Goal: Task Accomplishment & Management: Manage account settings

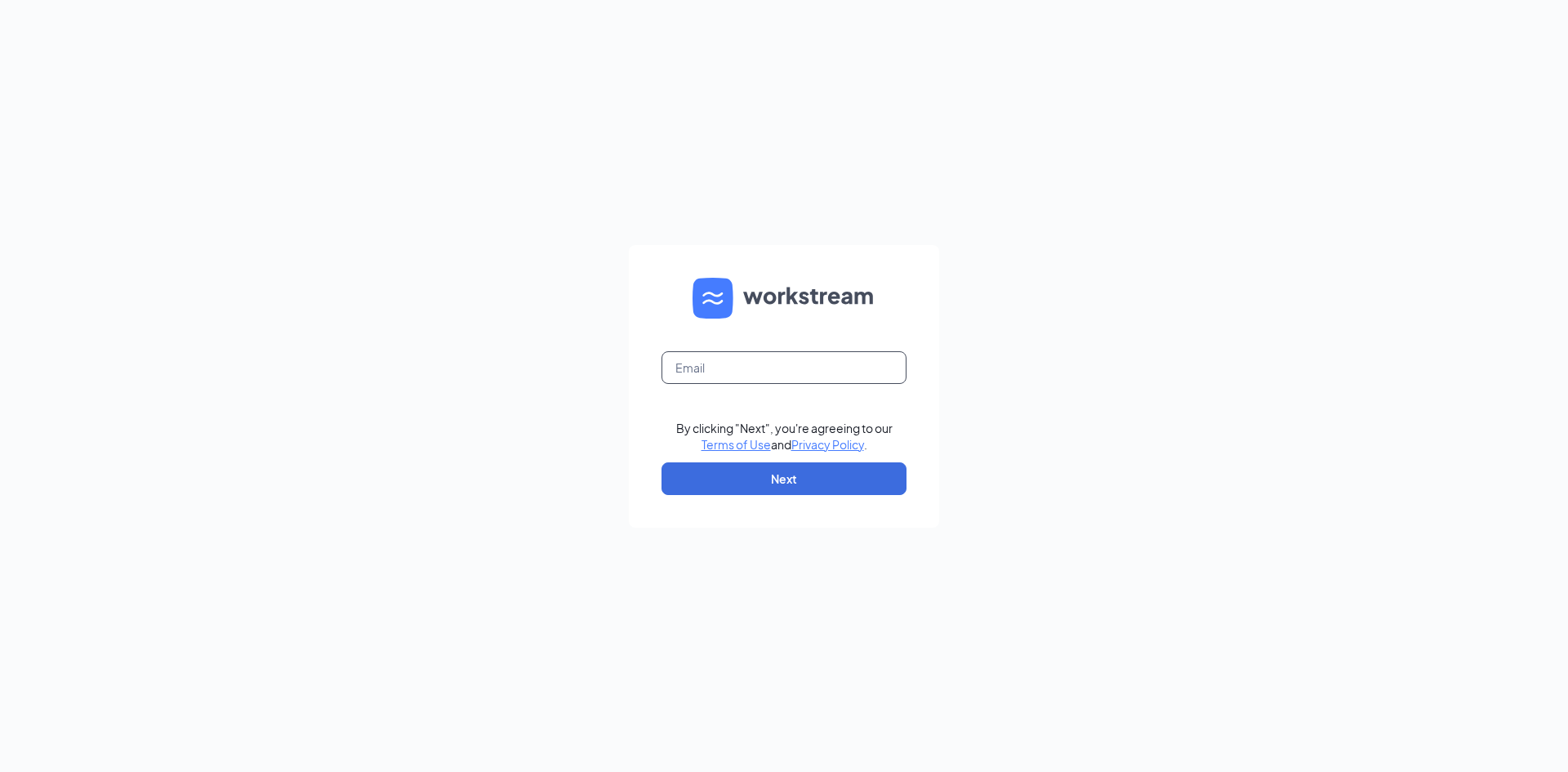
click at [735, 381] on input "text" at bounding box center [784, 367] width 245 height 33
type input "karam.ayad@yahoo.com"
click at [811, 475] on button "Next" at bounding box center [784, 479] width 245 height 33
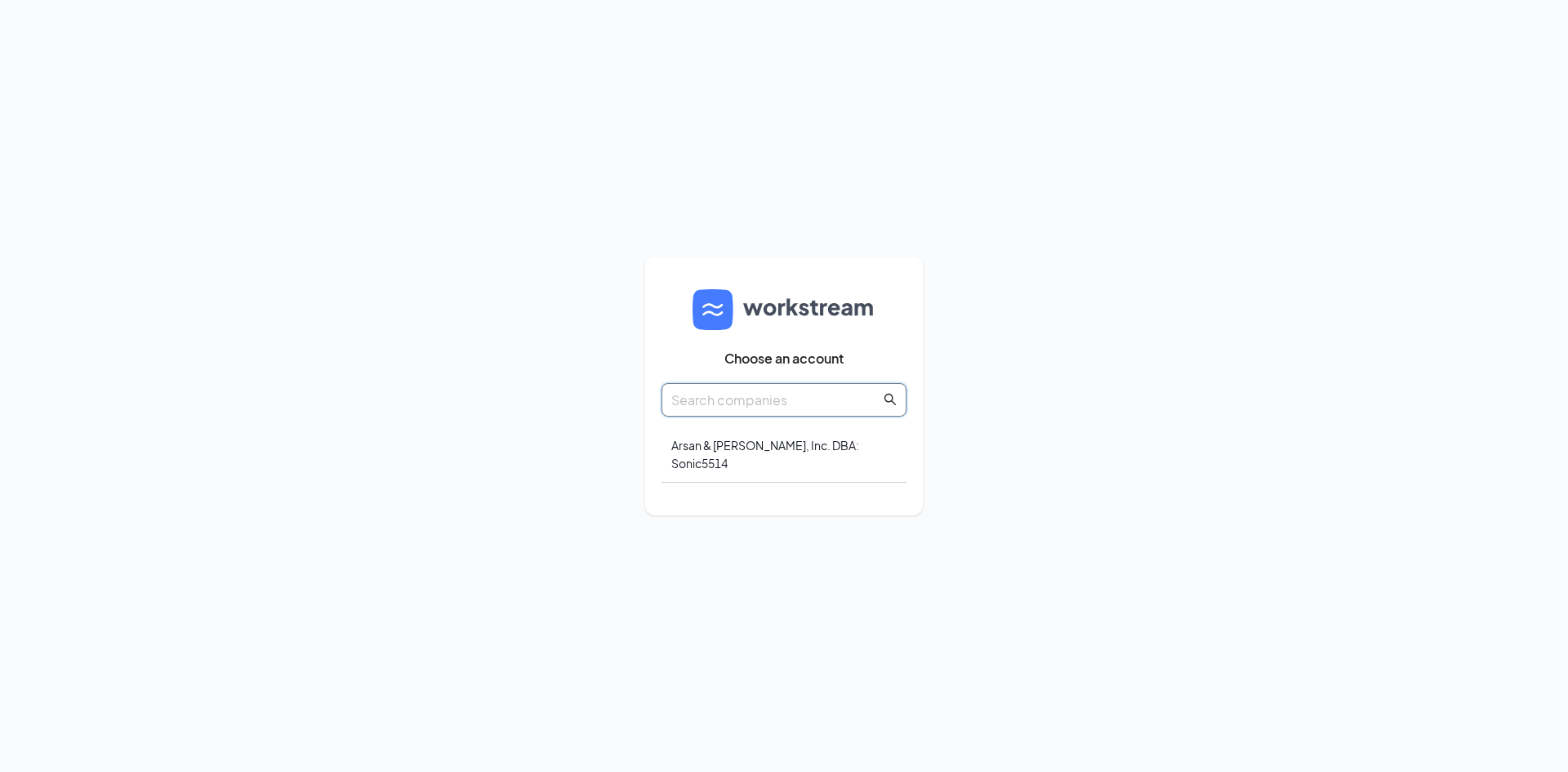
click at [819, 410] on input "text" at bounding box center [776, 399] width 209 height 20
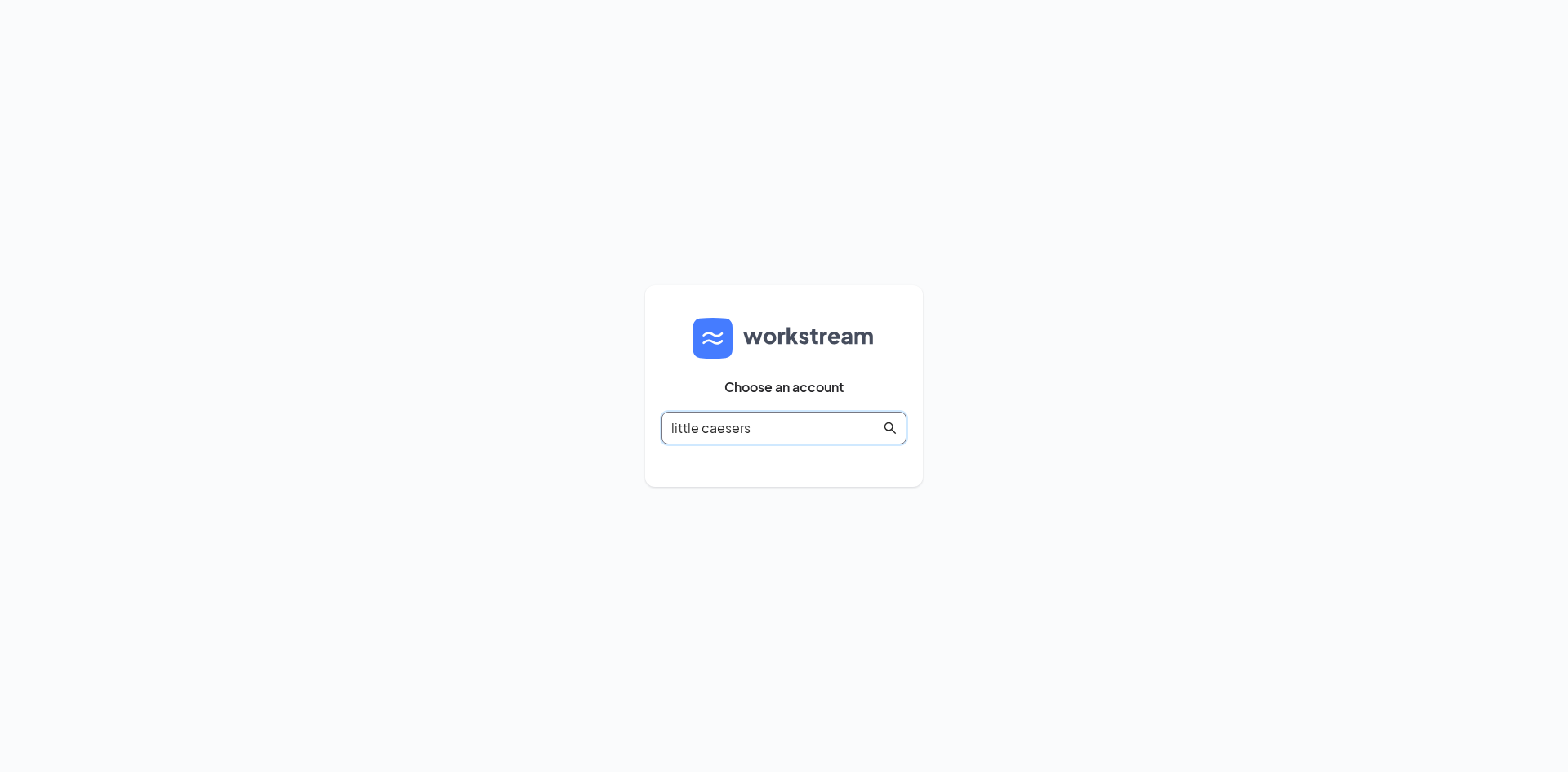
click at [899, 432] on span "little caesers" at bounding box center [784, 428] width 245 height 33
click at [894, 429] on icon "search" at bounding box center [890, 428] width 13 height 13
click at [888, 429] on icon "search" at bounding box center [890, 428] width 13 height 13
drag, startPoint x: 778, startPoint y: 441, endPoint x: 655, endPoint y: 421, distance: 124.6
click at [655, 421] on div "Choose an account little caesers" at bounding box center [783, 386] width 278 height 201
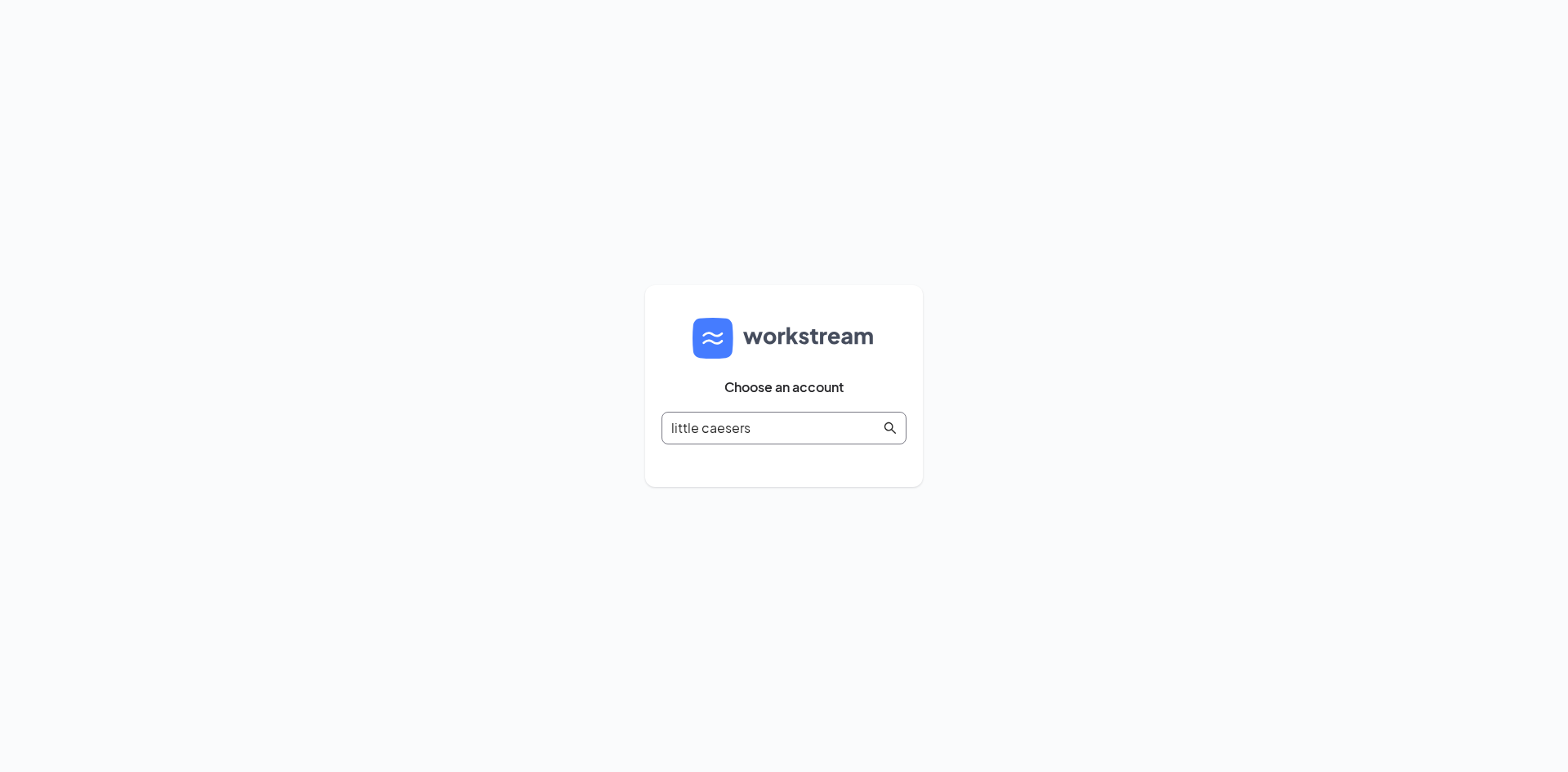
click at [763, 433] on input "little caesers" at bounding box center [776, 428] width 209 height 20
click at [731, 426] on input "little caesers" at bounding box center [776, 428] width 209 height 20
type input "little caeers"
click at [745, 433] on input "little caeers" at bounding box center [776, 428] width 209 height 20
drag, startPoint x: 743, startPoint y: 430, endPoint x: 627, endPoint y: 422, distance: 116.3
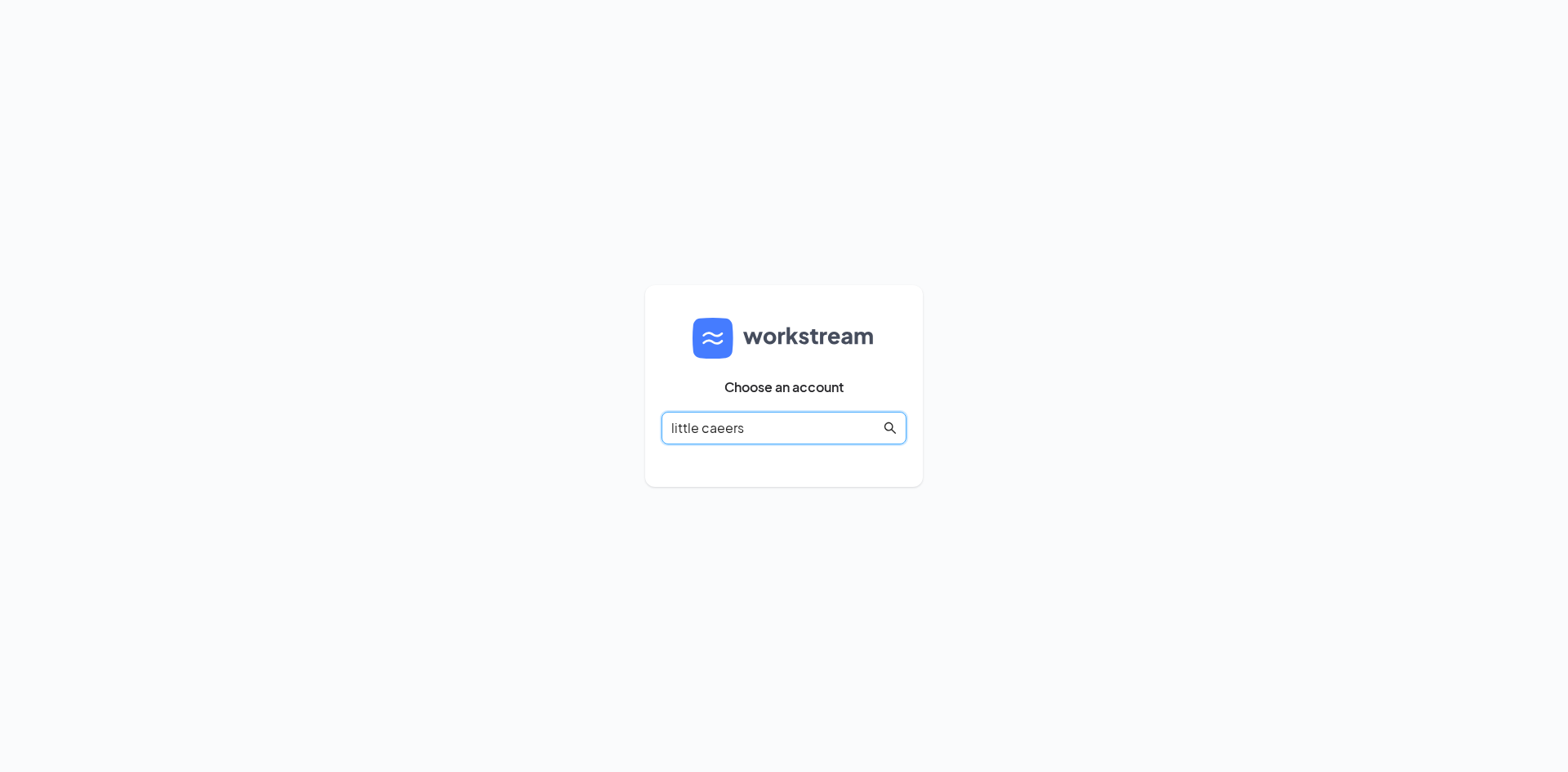
click at [627, 422] on div "Choose an account little caeers" at bounding box center [784, 386] width 1568 height 772
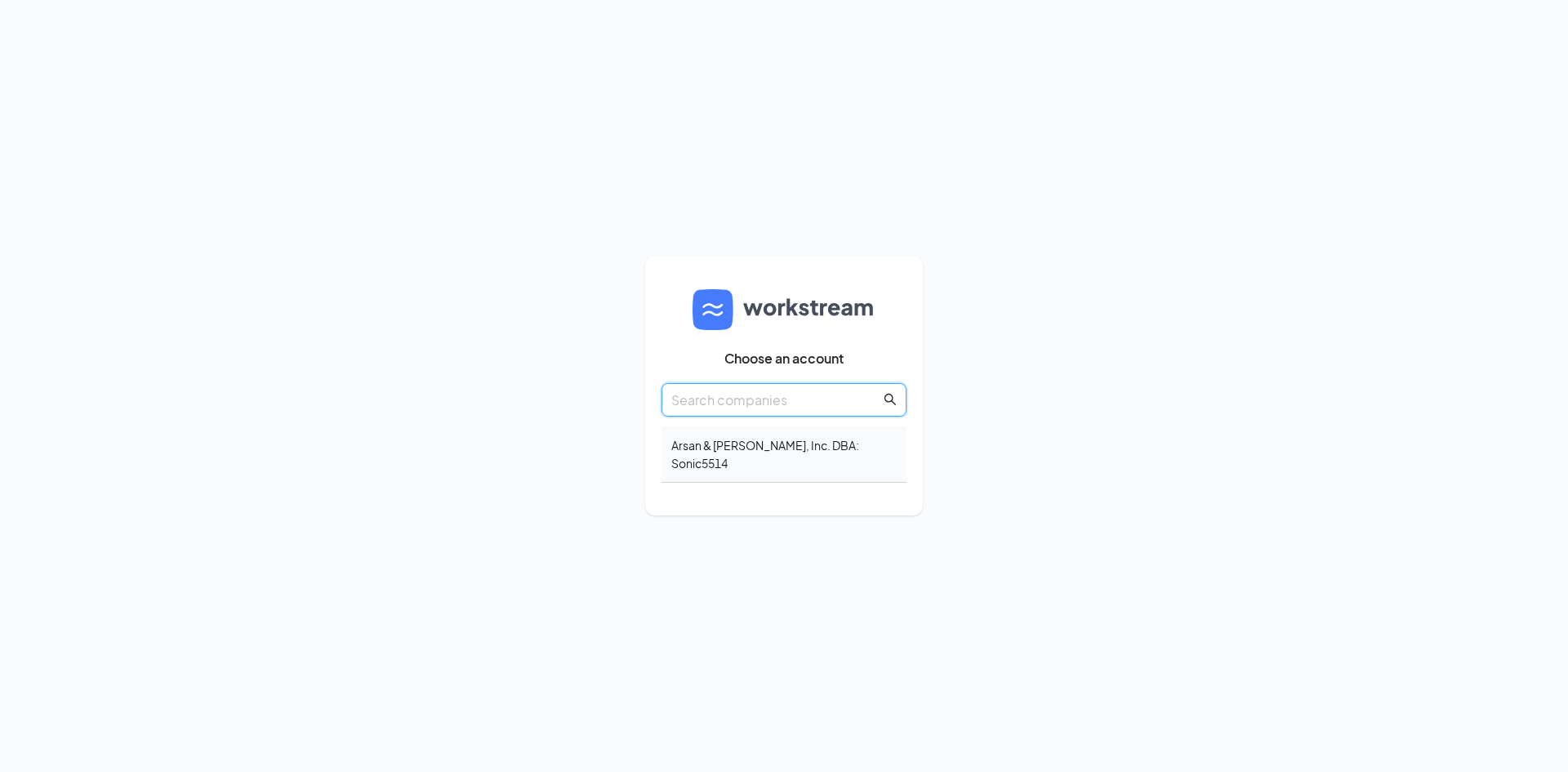
click at [741, 451] on div "Arsan & Adam, Inc. DBA: Sonic5514" at bounding box center [784, 454] width 245 height 57
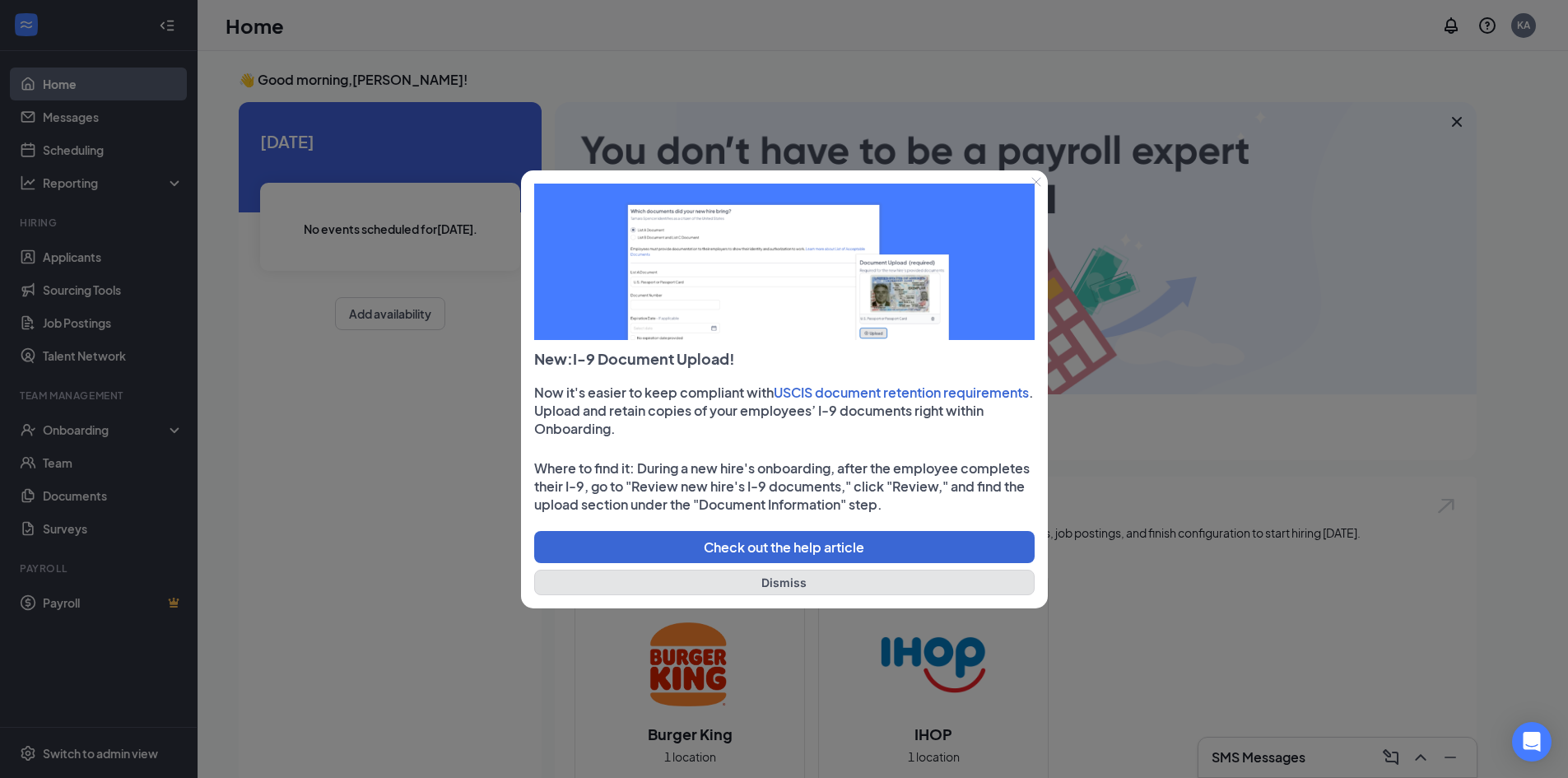
click at [812, 579] on button "Dismiss" at bounding box center [784, 582] width 500 height 26
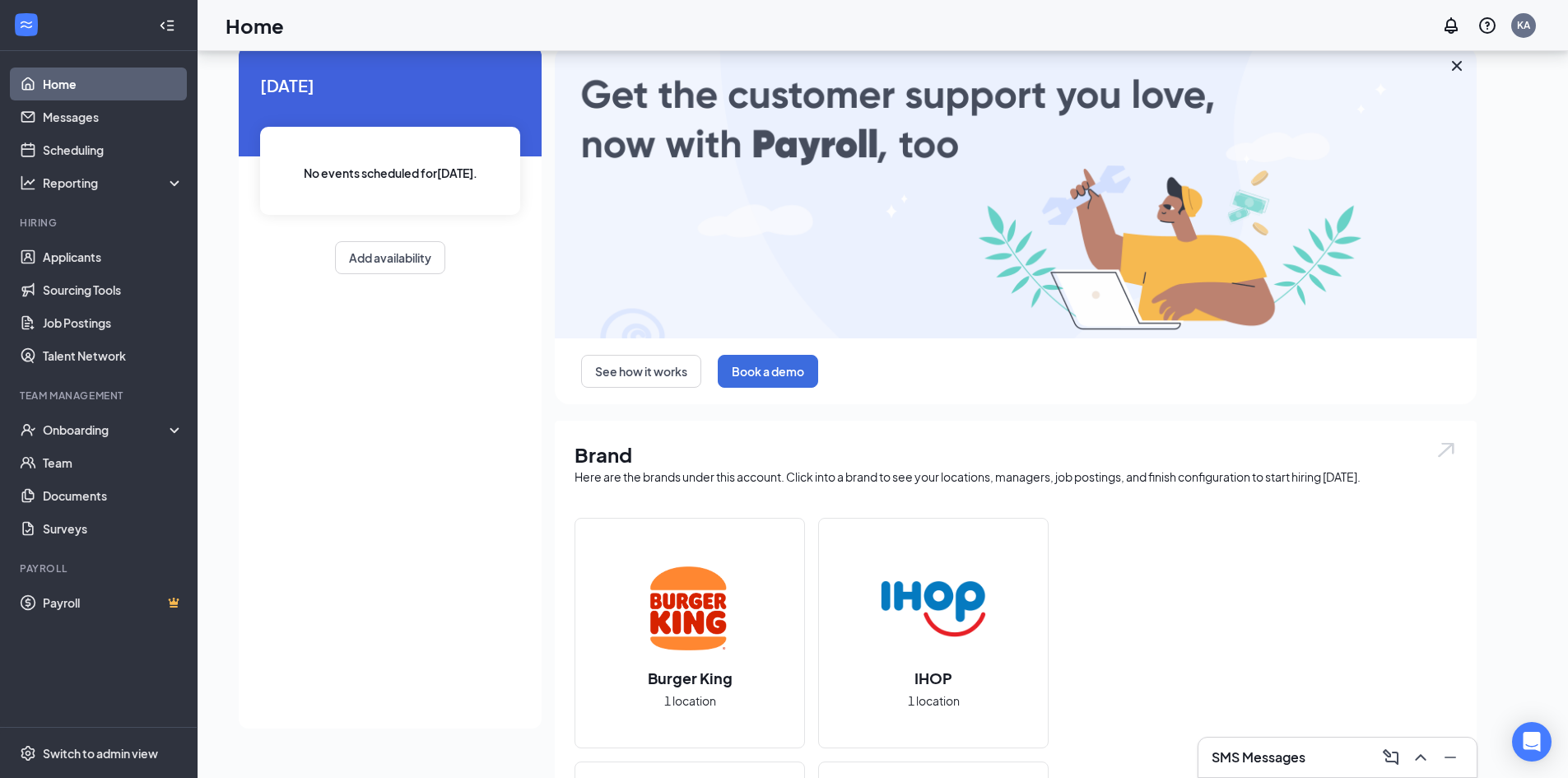
scroll to position [247, 0]
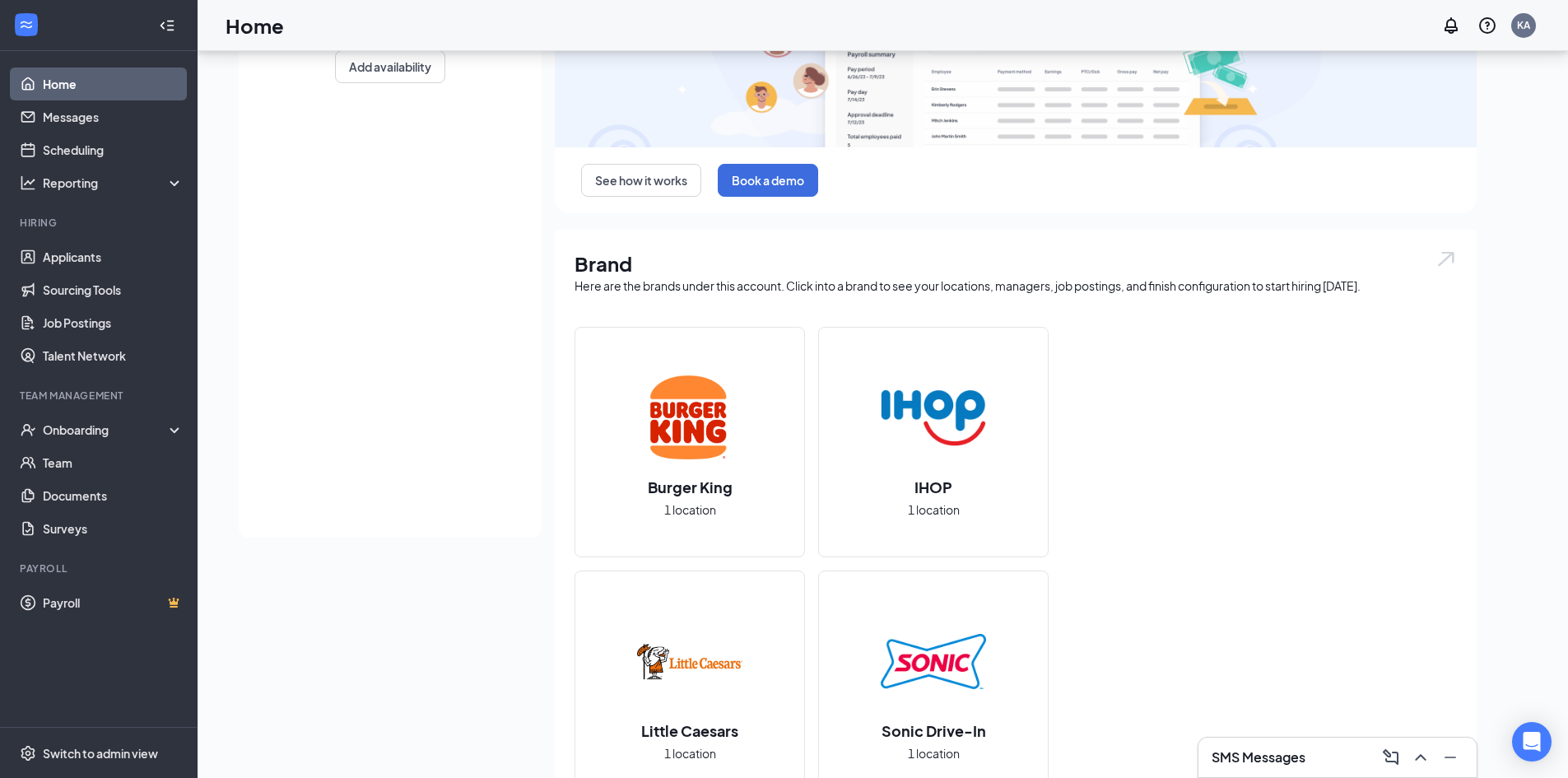
click at [804, 571] on div "Little Caesars 1 location" at bounding box center [689, 686] width 229 height 229
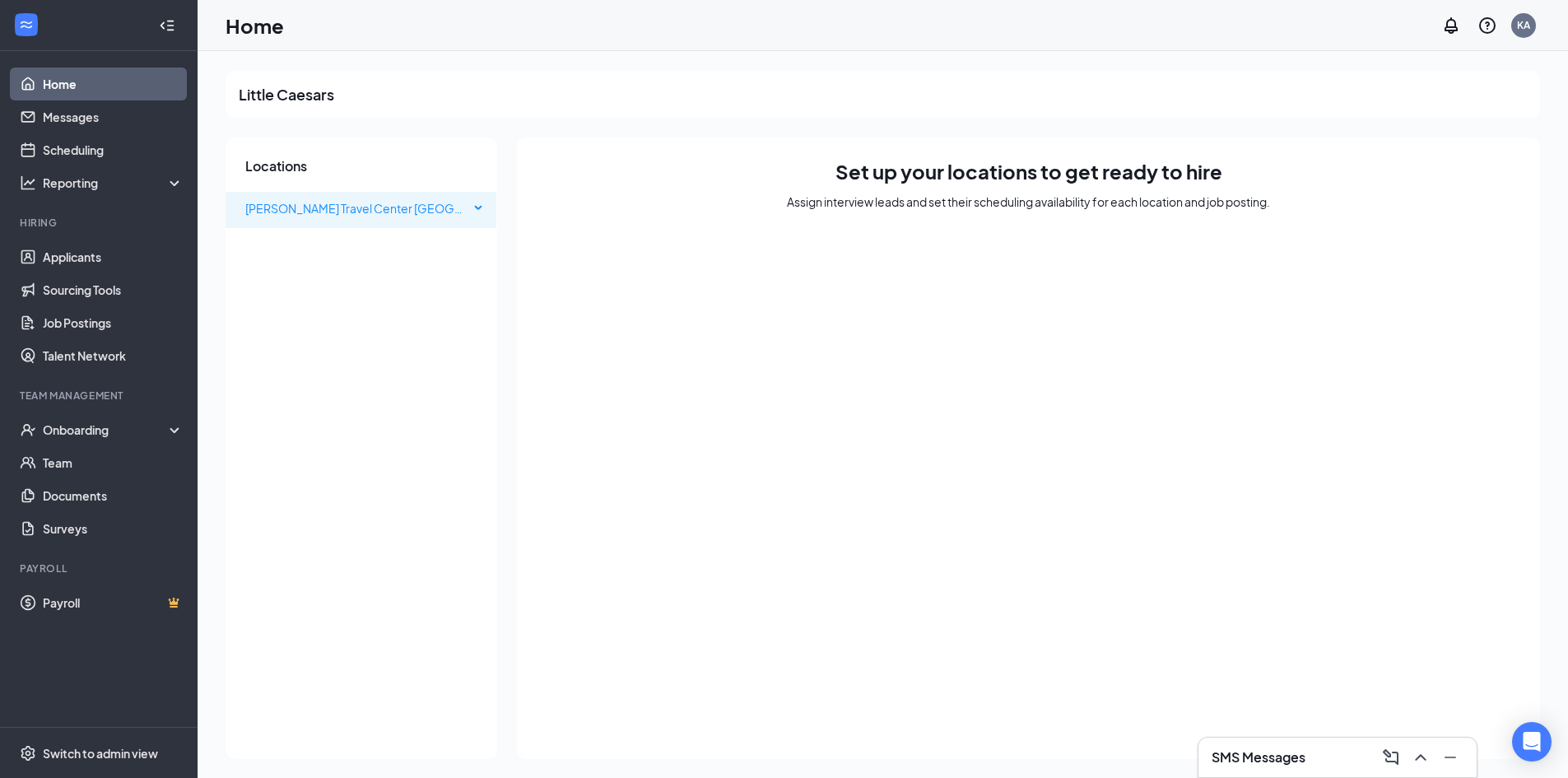
click at [383, 208] on span "[PERSON_NAME] Travel Center [GEOGRAPHIC_DATA]" at bounding box center [389, 209] width 289 height 15
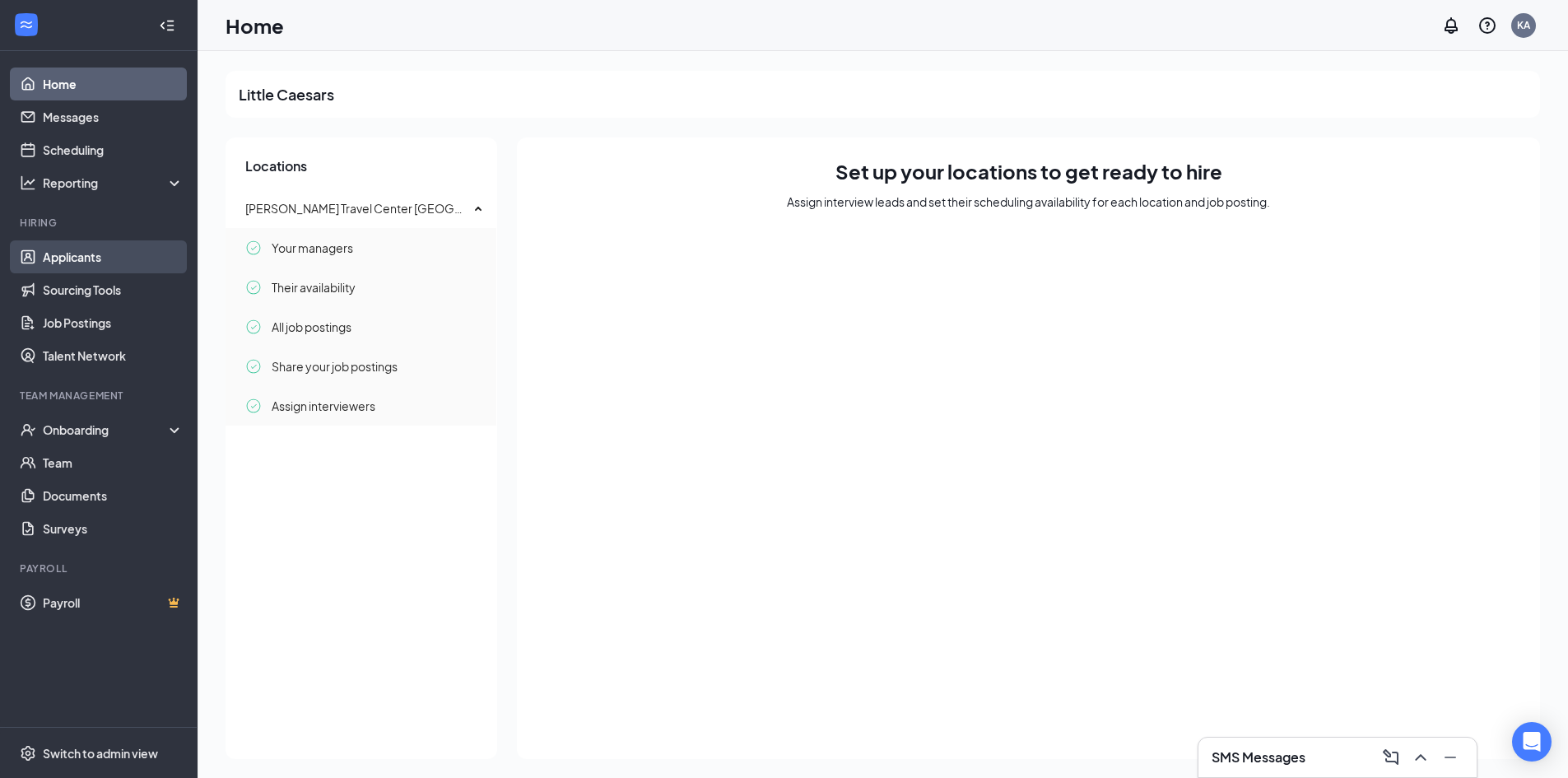
click at [114, 265] on link "Applicants" at bounding box center [113, 257] width 140 height 33
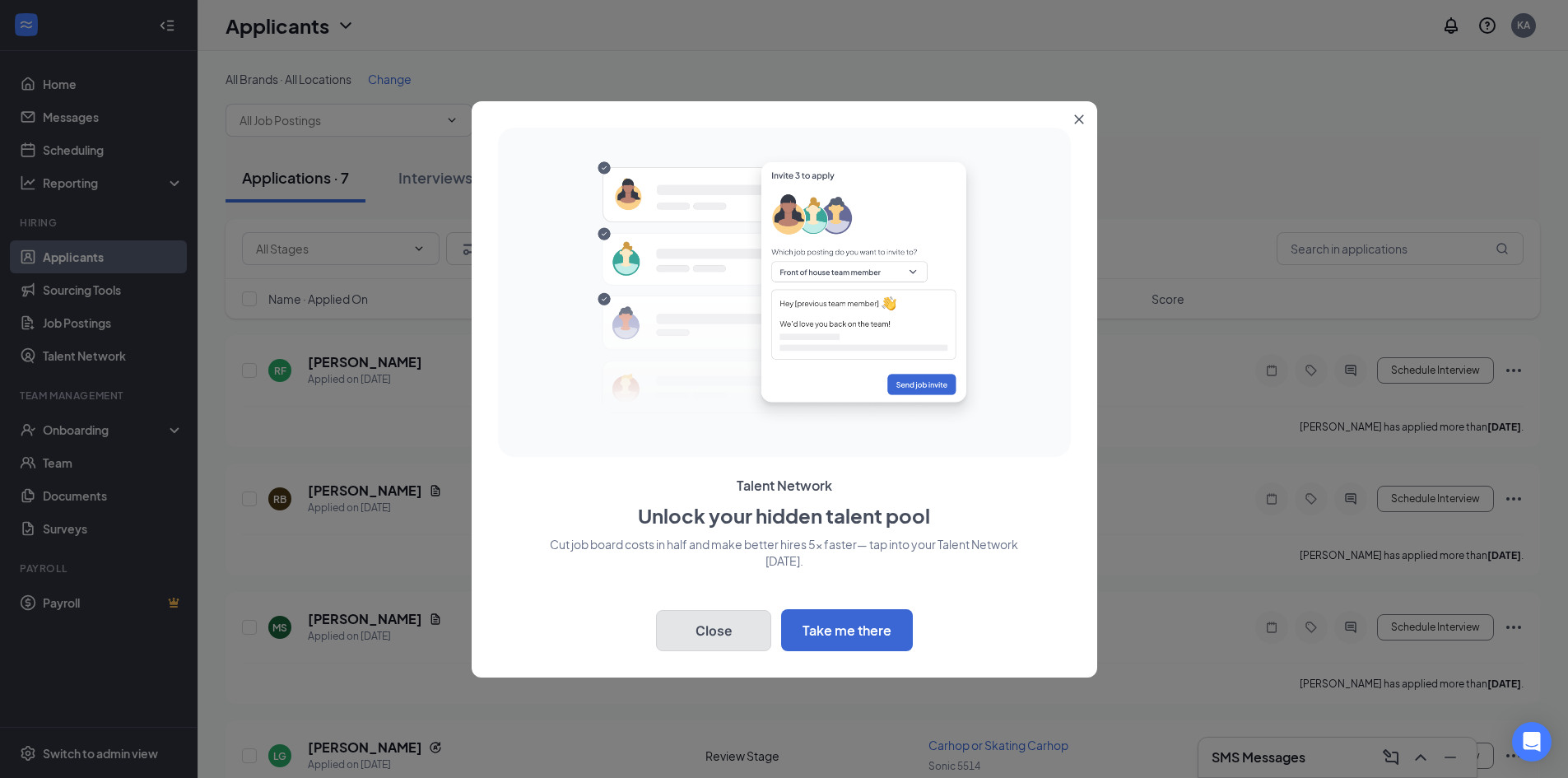
click at [712, 643] on button "Close" at bounding box center [713, 630] width 115 height 42
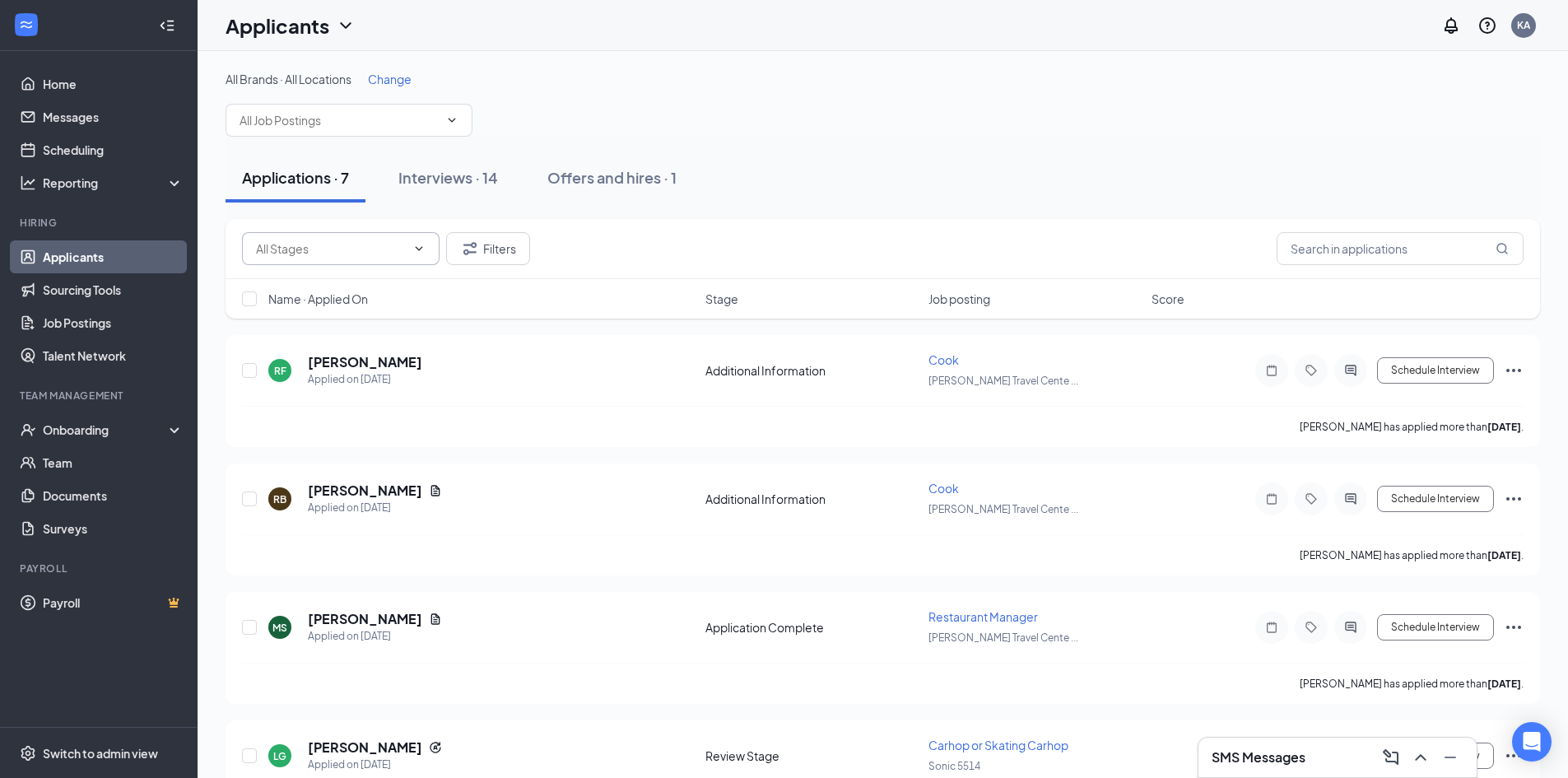
click at [402, 244] on input "text" at bounding box center [330, 248] width 150 height 18
click at [593, 274] on div "Additional Information (3) Application Complete (2) Hiring Pool (1) Review Stag…" at bounding box center [882, 248] width 1314 height 60
click at [455, 124] on icon "ChevronDown" at bounding box center [451, 120] width 13 height 13
click at [451, 124] on icon "ChevronDown" at bounding box center [451, 120] width 13 height 13
click at [451, 121] on icon "ChevronDown" at bounding box center [452, 120] width 7 height 4
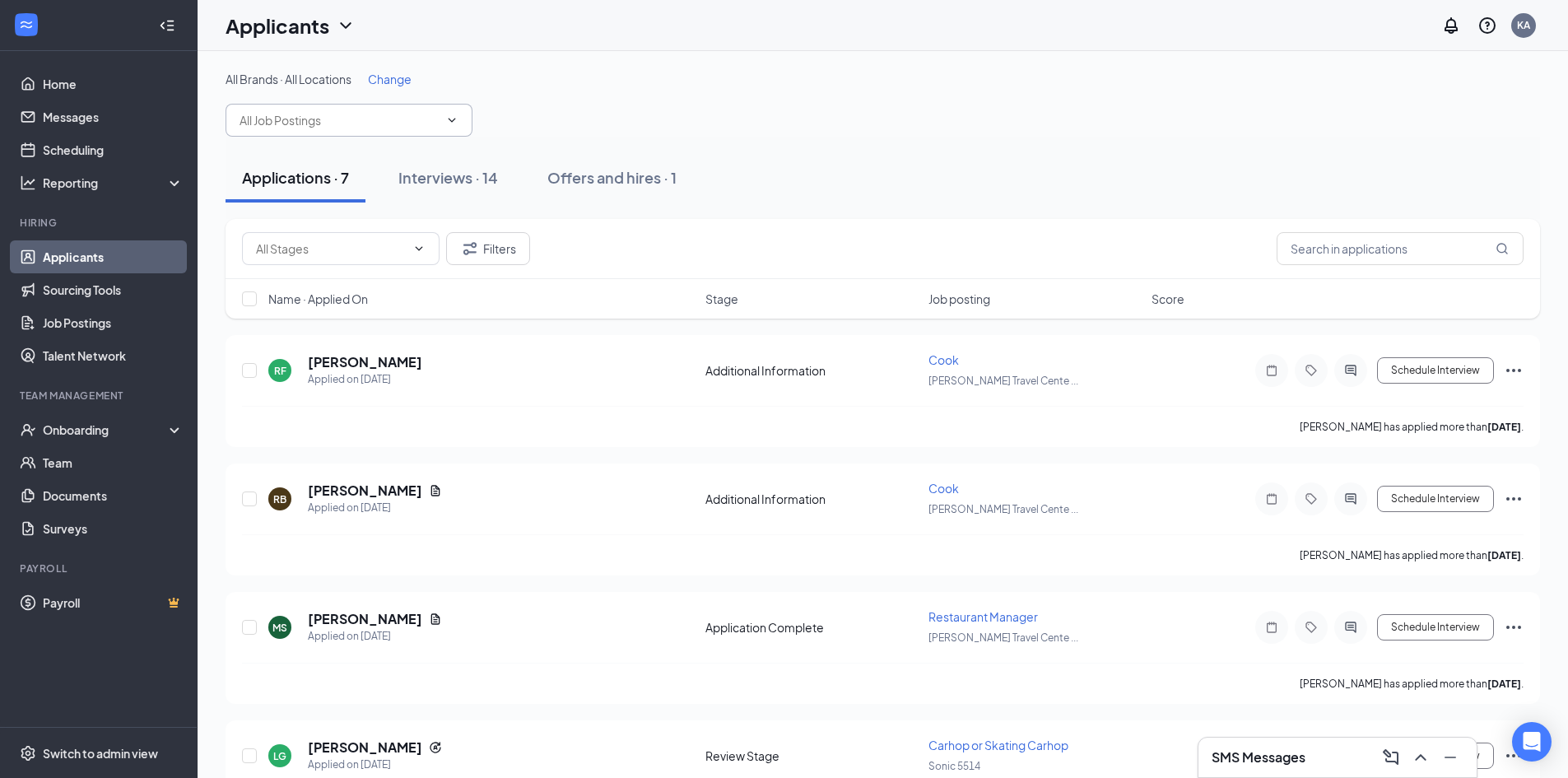
click at [389, 126] on input "text" at bounding box center [339, 120] width 199 height 18
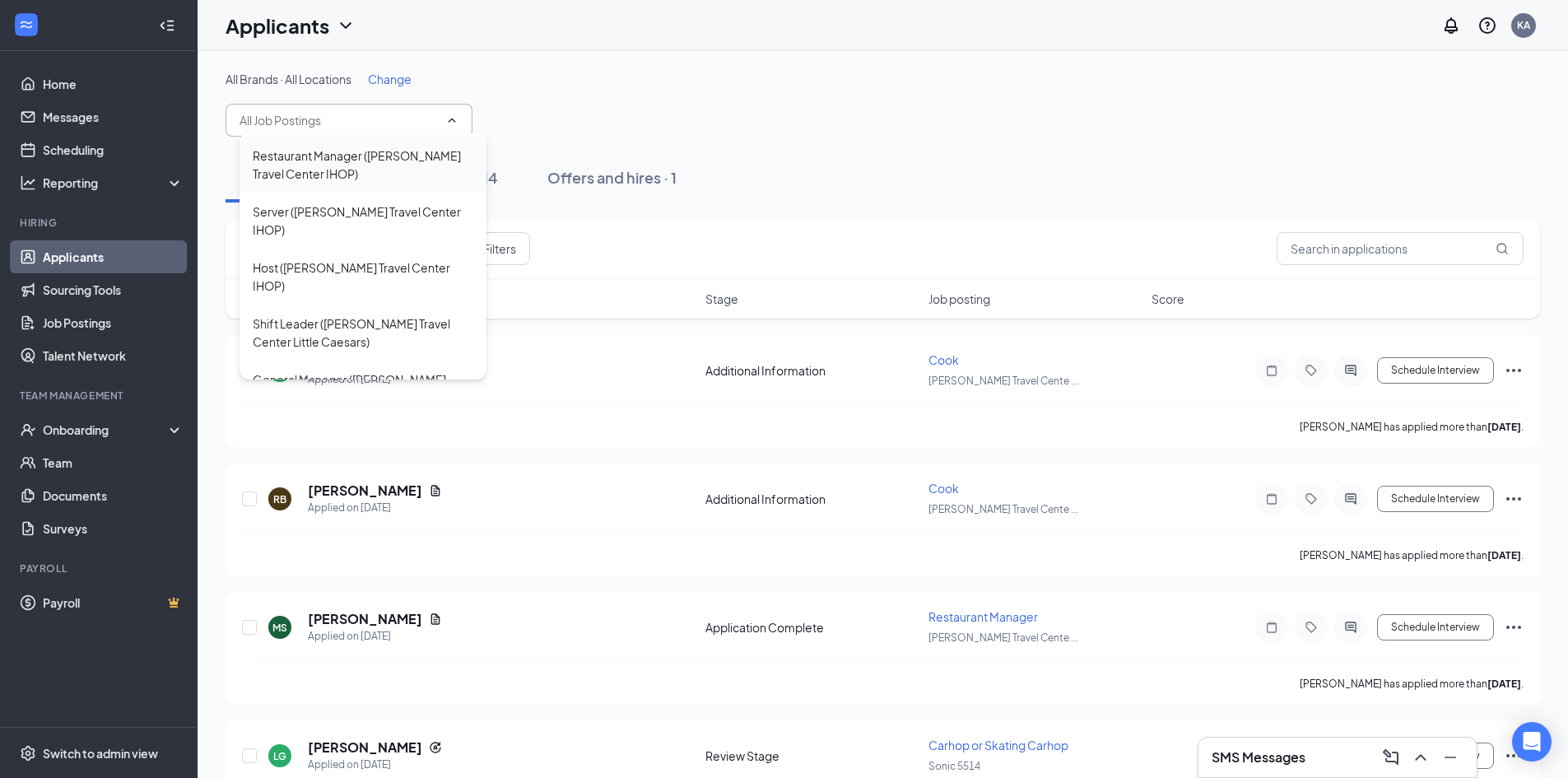
scroll to position [576, 0]
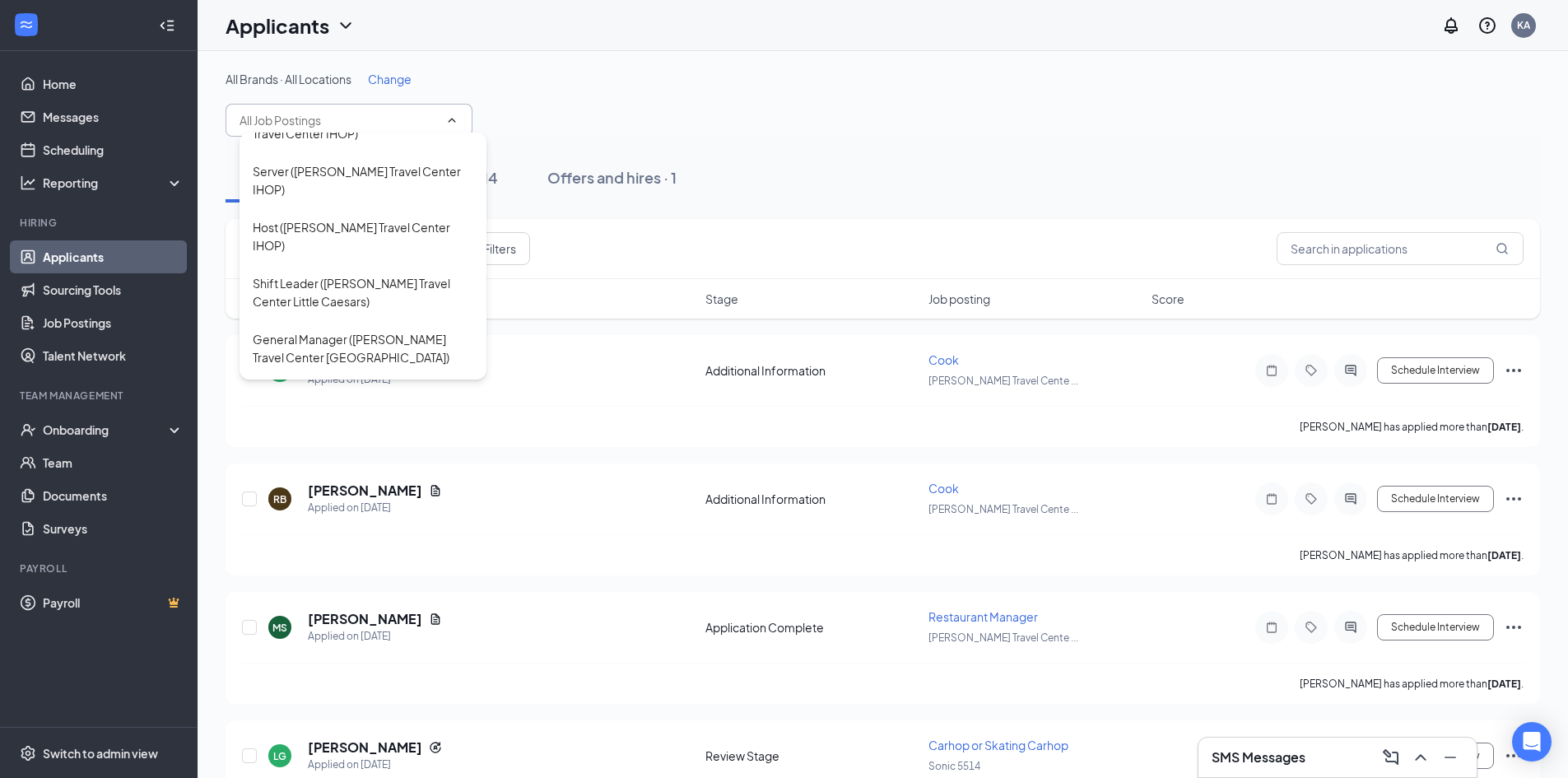
click at [376, 442] on div "Crew Member ([PERSON_NAME] Travel Center [GEOGRAPHIC_DATA])" at bounding box center [363, 460] width 221 height 36
type input "Crew Member ([PERSON_NAME] Travel Center [GEOGRAPHIC_DATA])"
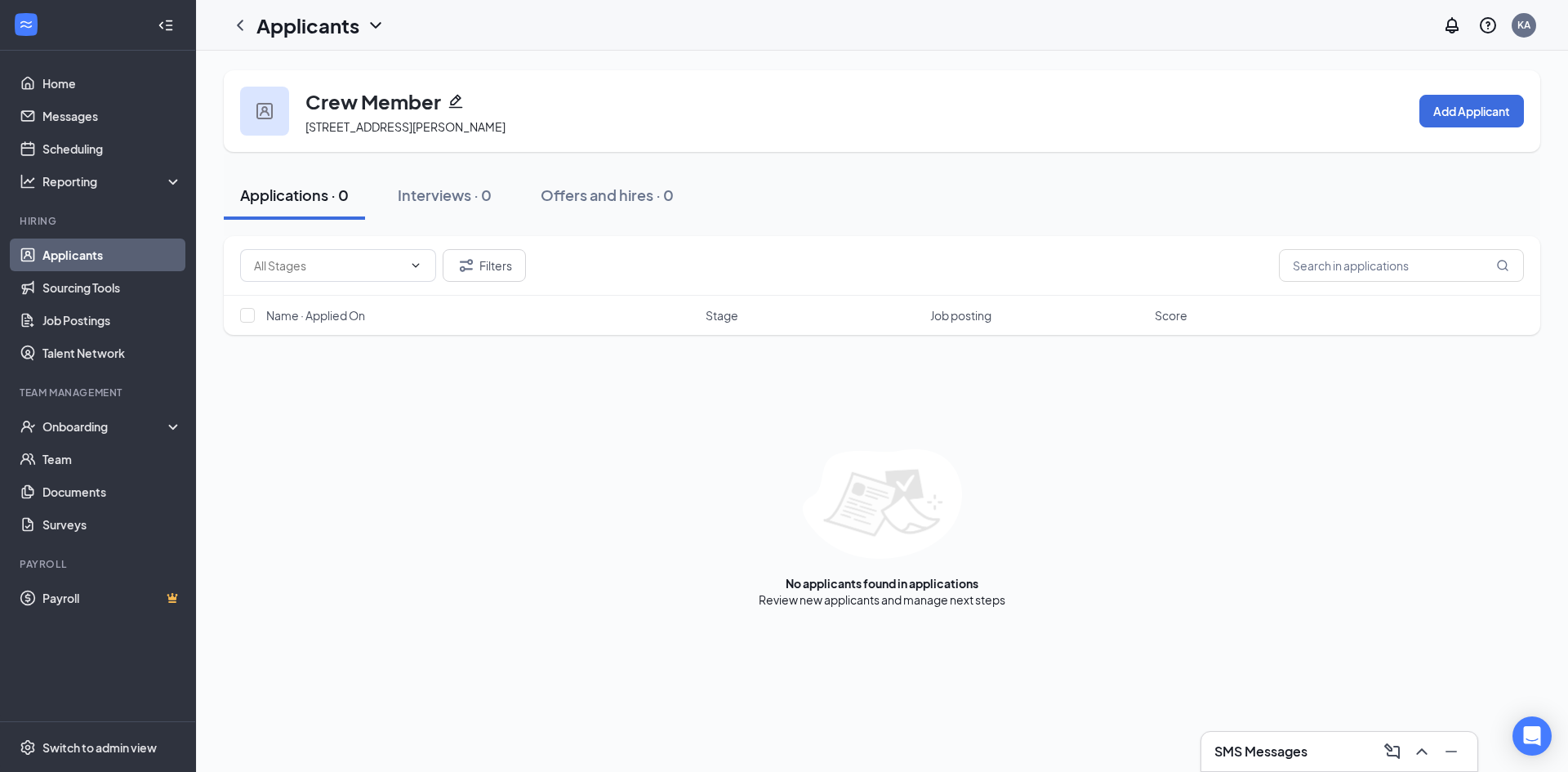
click at [456, 102] on icon "Pencil" at bounding box center [455, 101] width 14 height 14
click at [365, 17] on icon "ChevronDown" at bounding box center [375, 25] width 19 height 19
click at [419, 259] on icon "ChevronDown" at bounding box center [416, 266] width 13 height 13
click at [64, 247] on link "Applicants" at bounding box center [112, 255] width 139 height 33
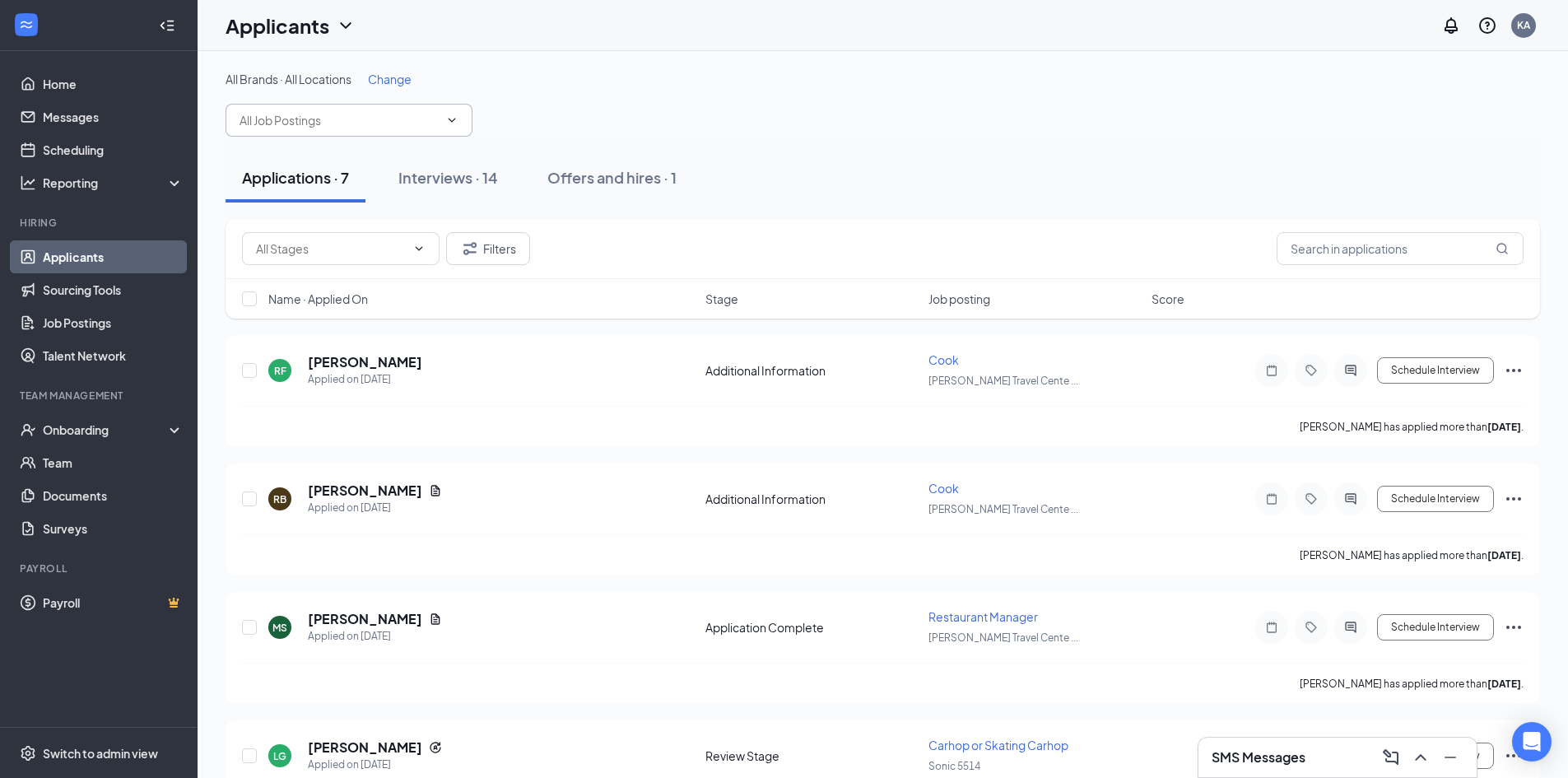
click at [445, 120] on span at bounding box center [450, 120] width 17 height 13
click at [458, 114] on span at bounding box center [349, 120] width 247 height 33
click at [455, 122] on icon "ChevronDown" at bounding box center [451, 120] width 13 height 13
click at [451, 120] on icon "ChevronDown" at bounding box center [452, 120] width 7 height 4
click at [393, 76] on span "Change" at bounding box center [389, 79] width 43 height 15
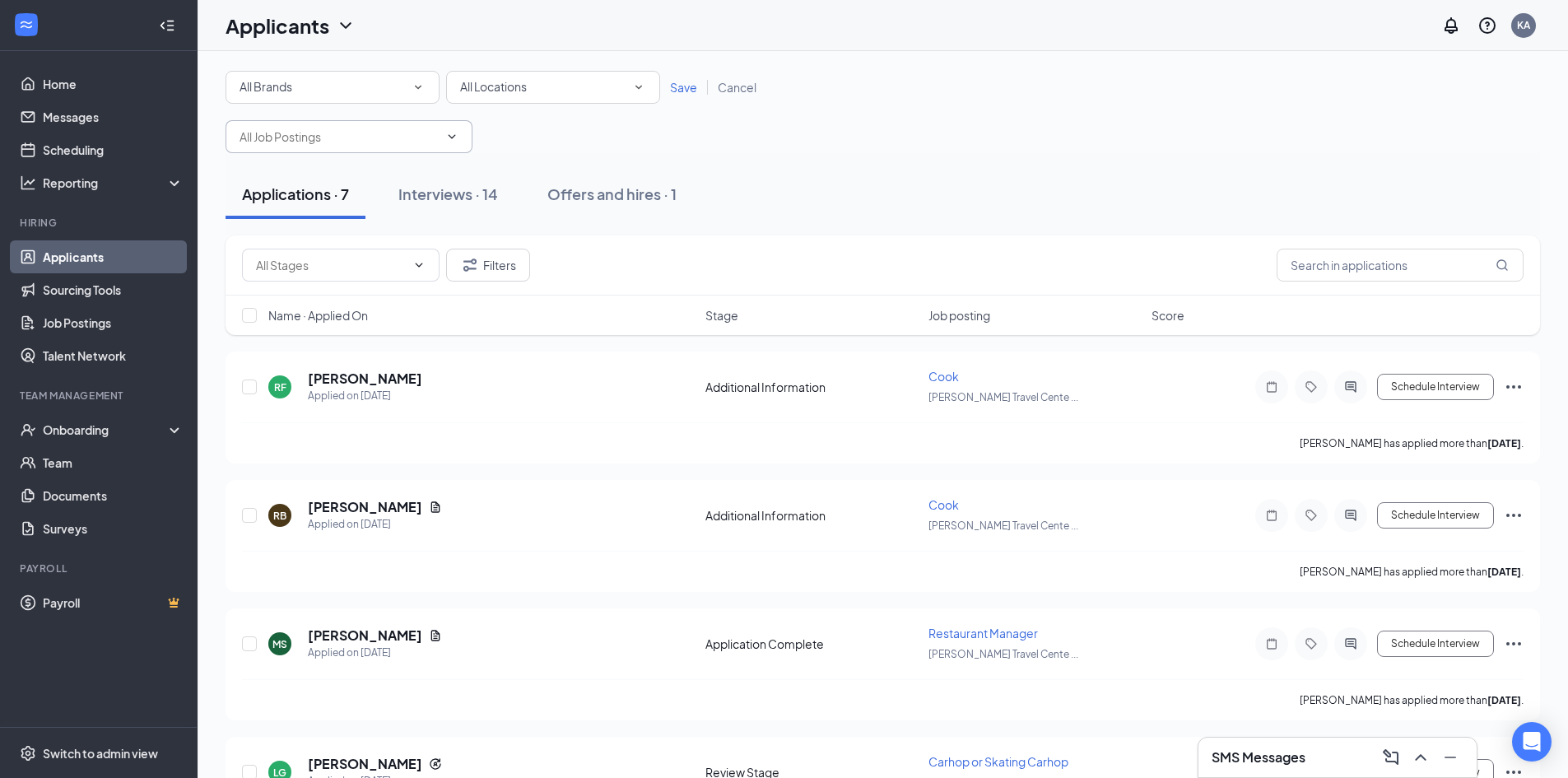
click at [437, 144] on input "text" at bounding box center [339, 137] width 199 height 18
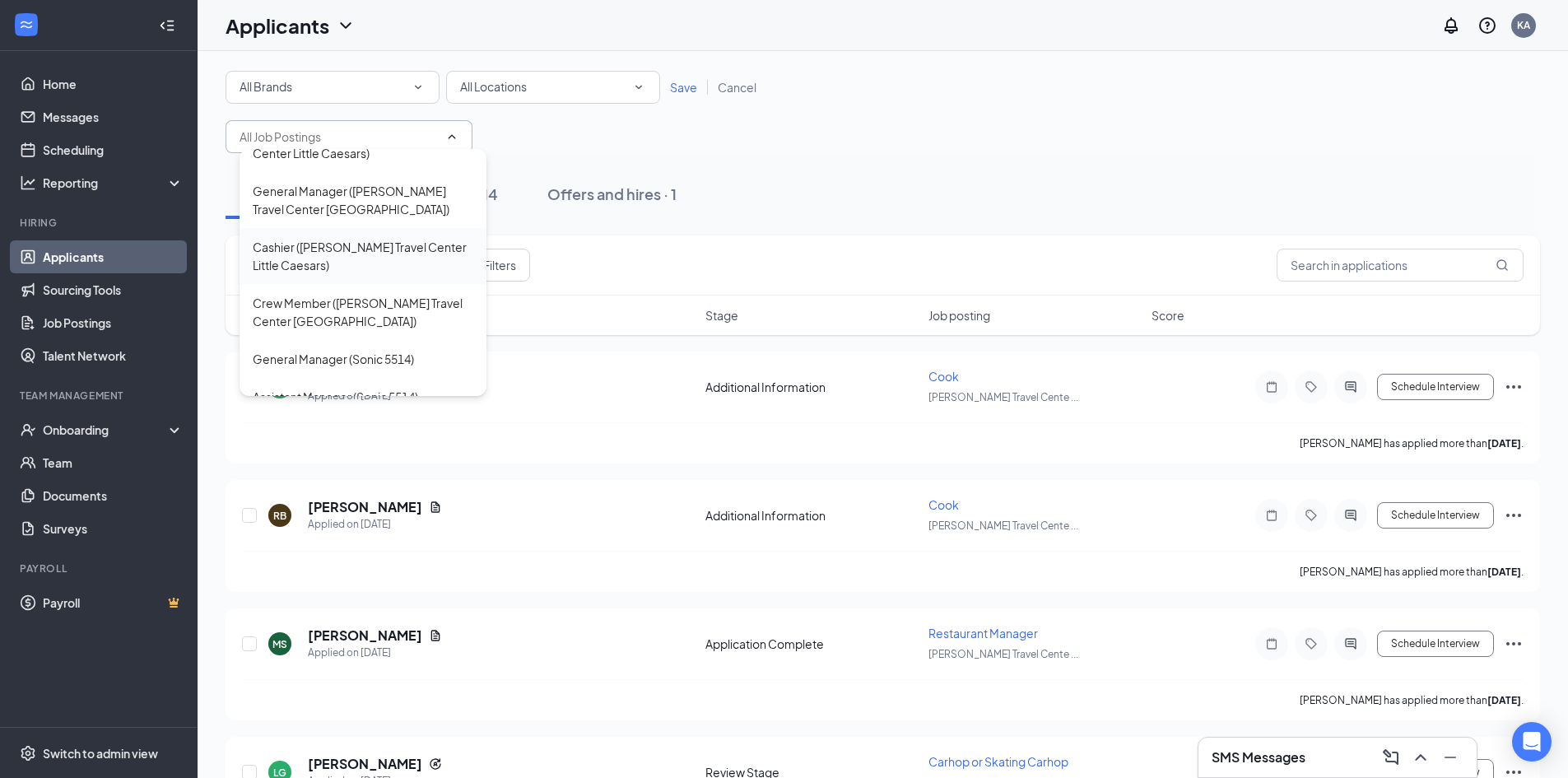
scroll to position [658, 0]
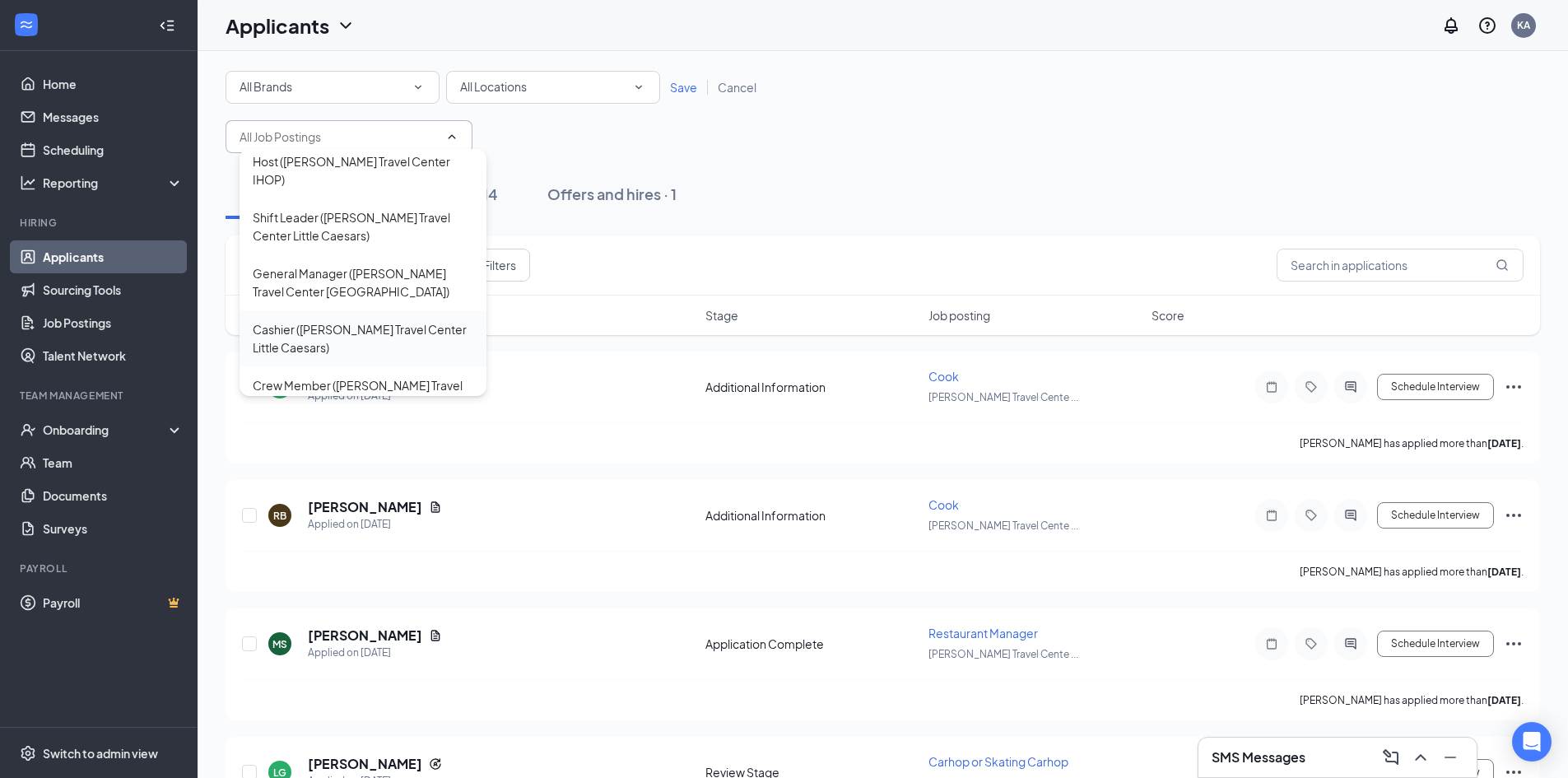
click at [395, 320] on div "Cashier ([PERSON_NAME] Travel Center Little Caesars)" at bounding box center [363, 338] width 221 height 36
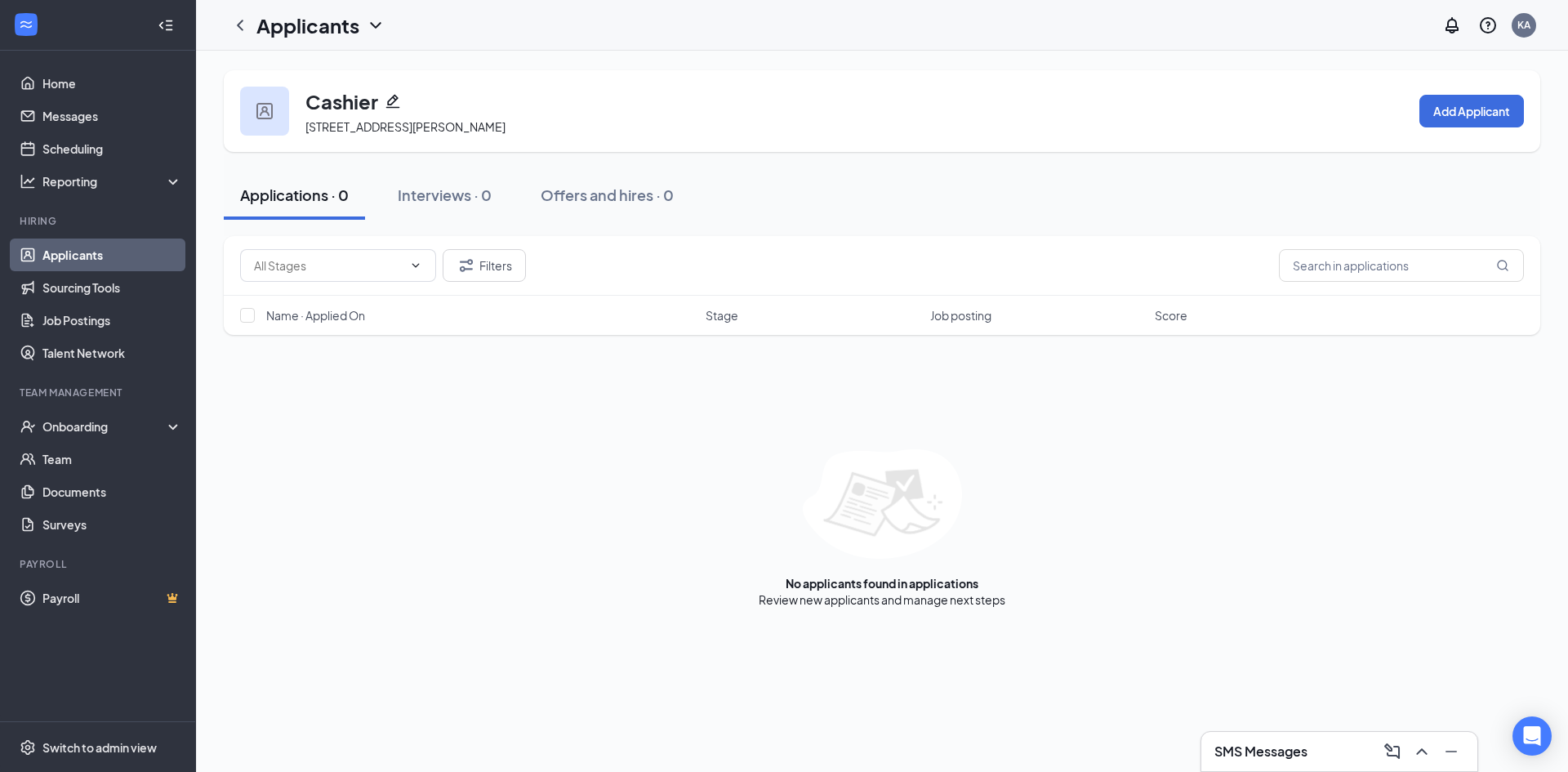
click at [373, 24] on icon "ChevronDown" at bounding box center [376, 25] width 11 height 6
click at [324, 72] on link "Applicants" at bounding box center [354, 71] width 177 height 16
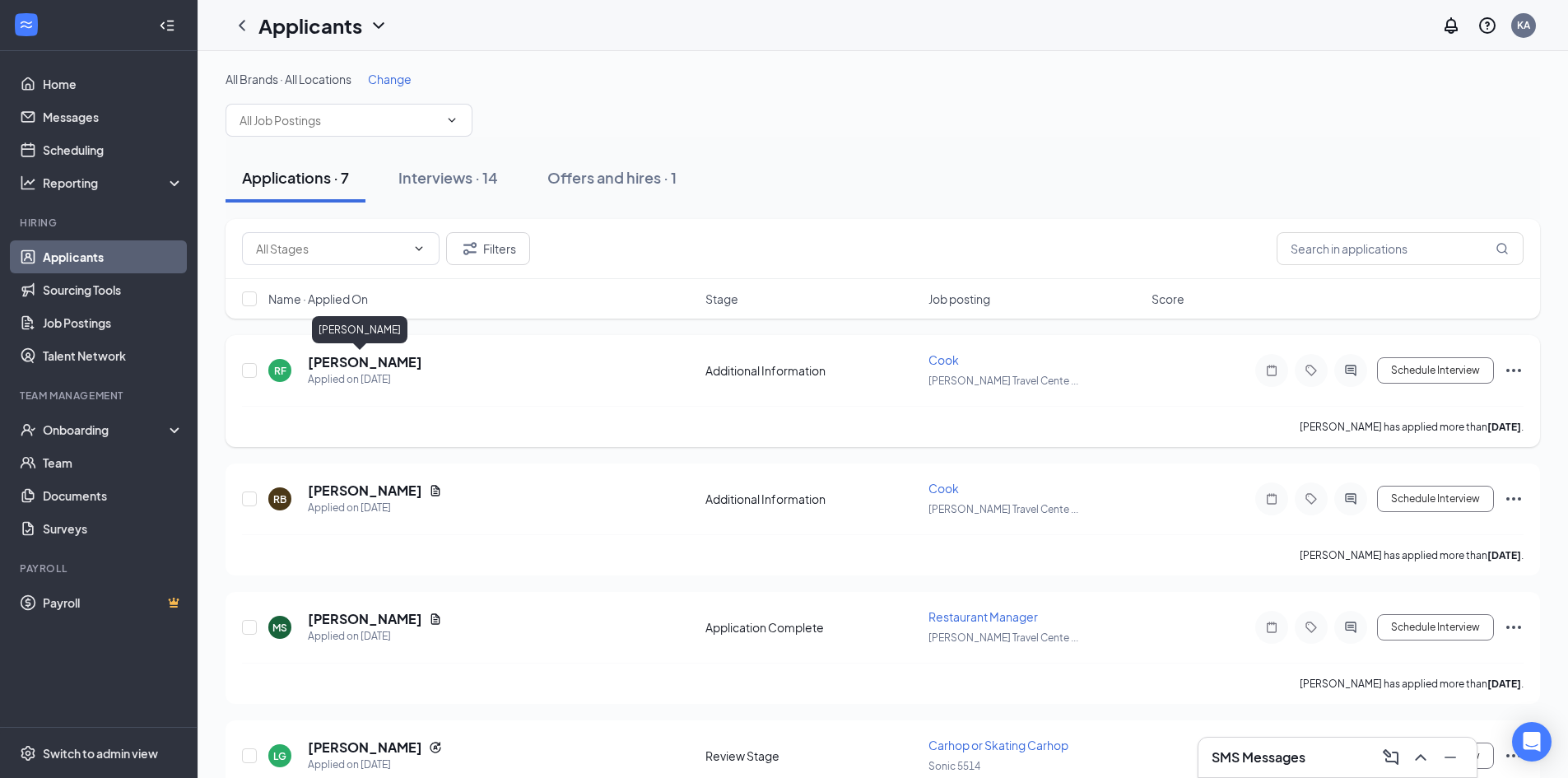
click at [329, 362] on h5 "[PERSON_NAME]" at bounding box center [365, 363] width 114 height 18
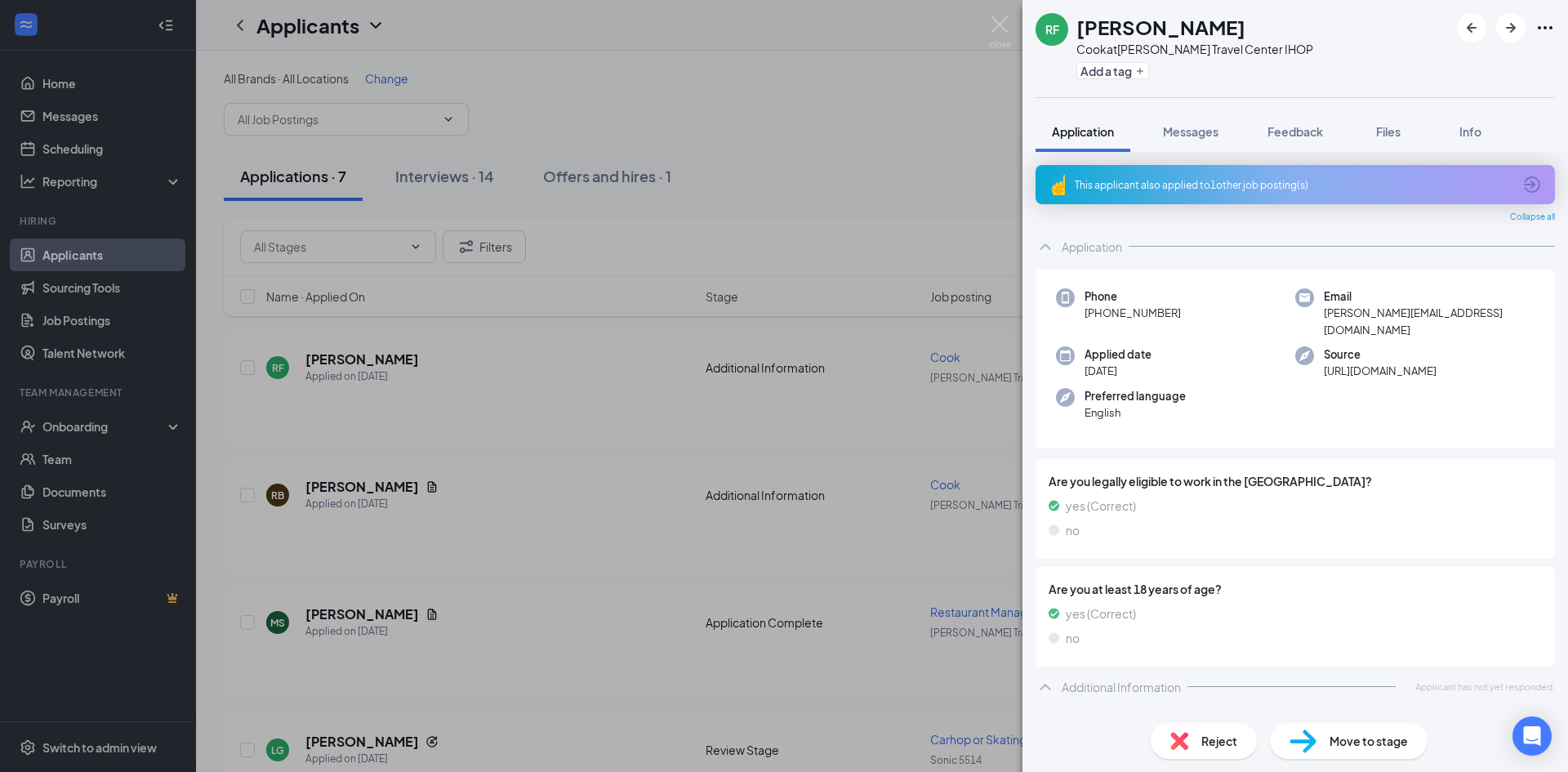
click at [1077, 256] on div "Application" at bounding box center [1295, 246] width 519 height 33
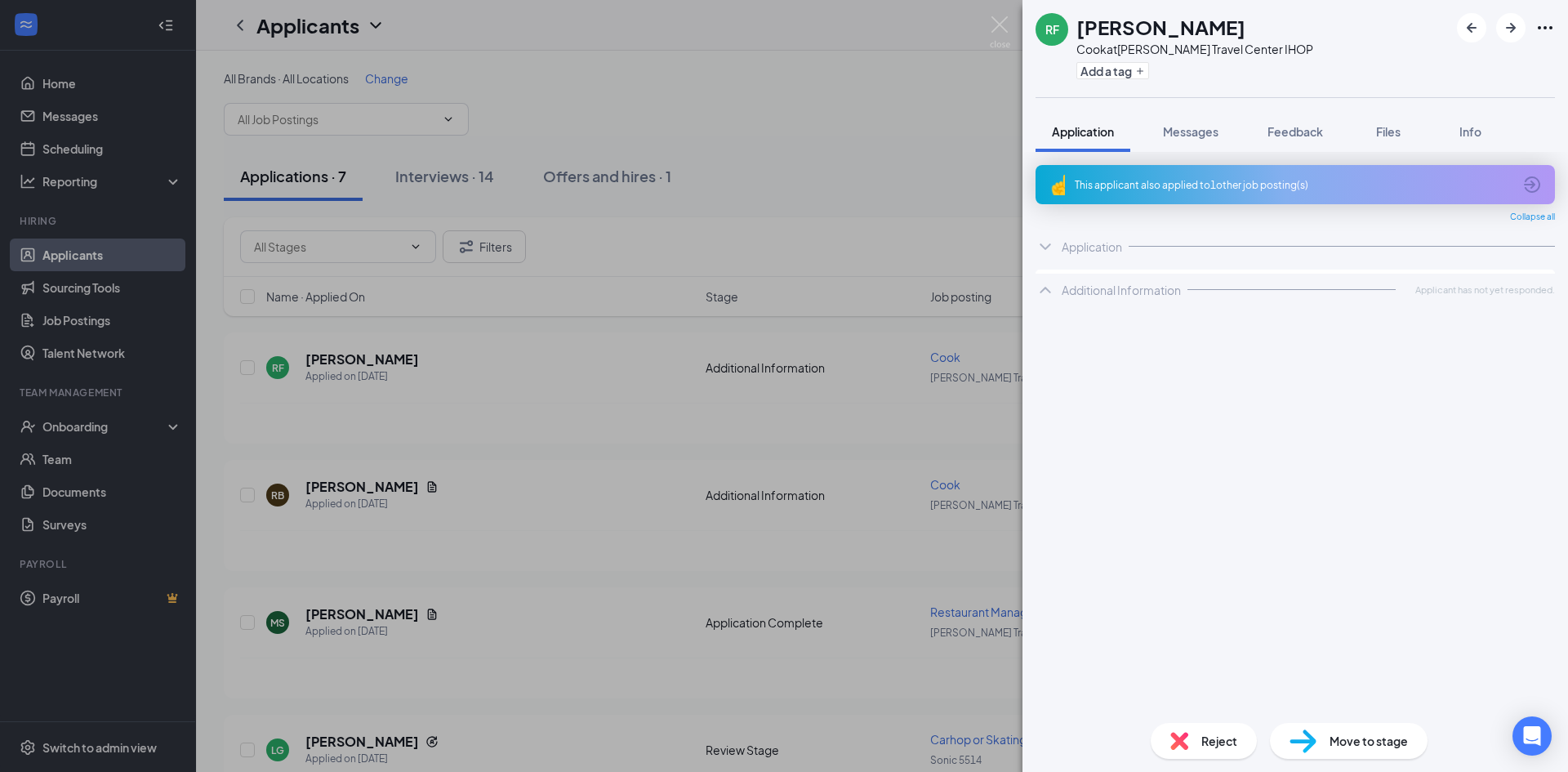
click at [1078, 253] on div "Application" at bounding box center [1092, 246] width 60 height 16
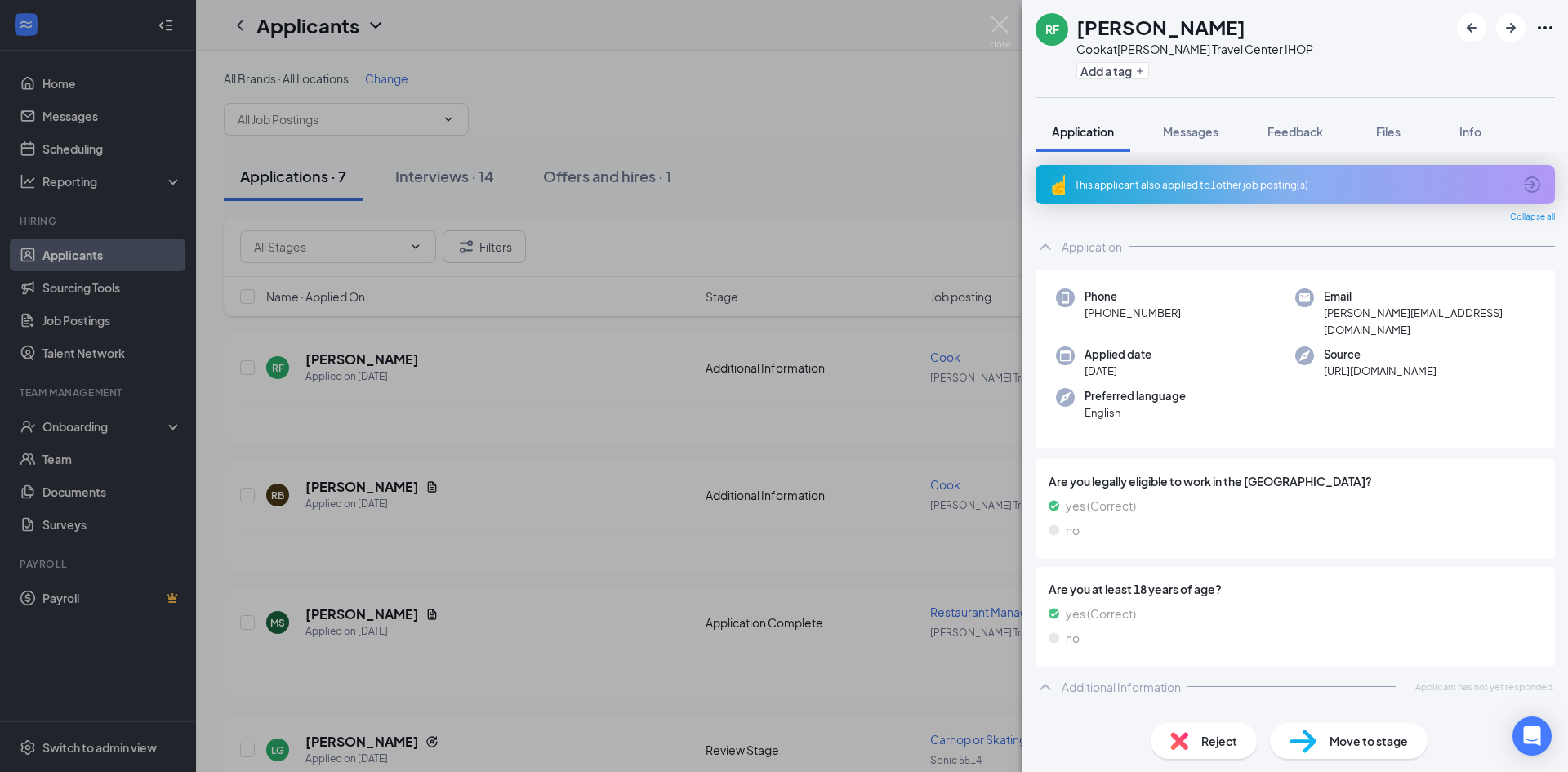
click at [1080, 236] on div "Application" at bounding box center [1295, 246] width 519 height 33
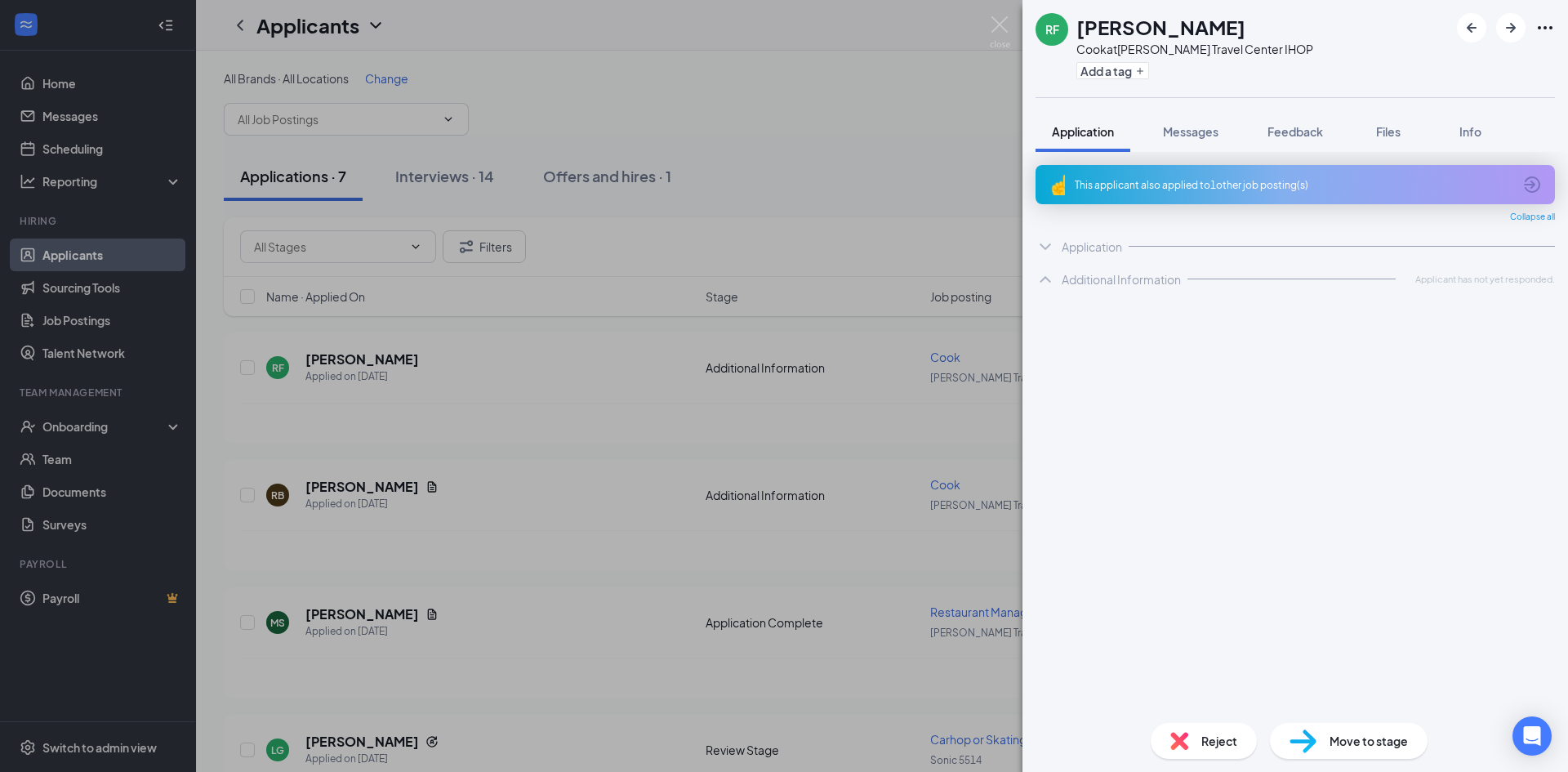
click at [1083, 277] on div "Additional Information" at bounding box center [1121, 279] width 119 height 16
click at [1081, 277] on div "Additional Information" at bounding box center [1121, 279] width 119 height 16
click at [1079, 253] on div "Application" at bounding box center [1092, 246] width 60 height 16
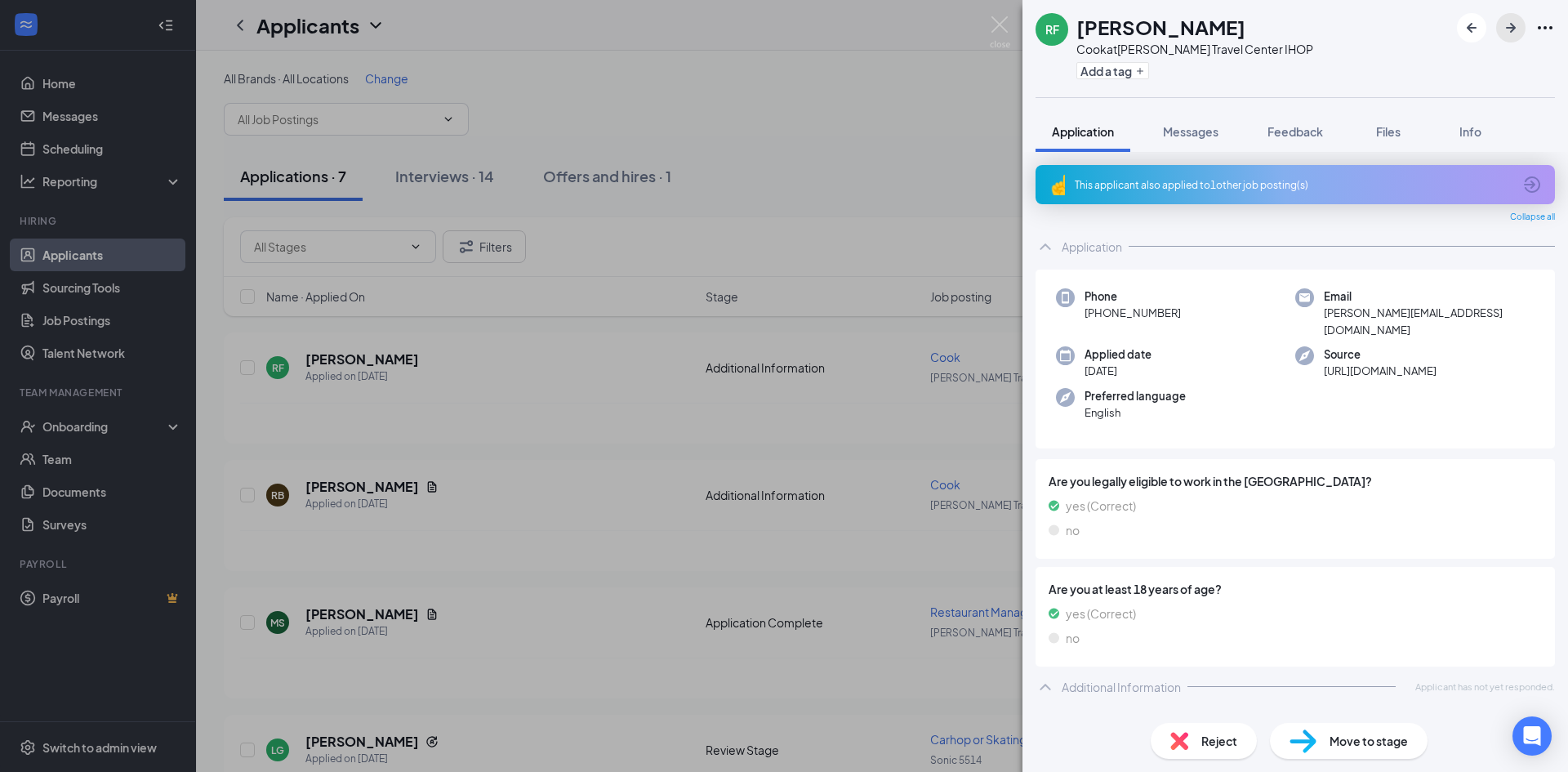
click at [1500, 27] on button "button" at bounding box center [1511, 27] width 29 height 29
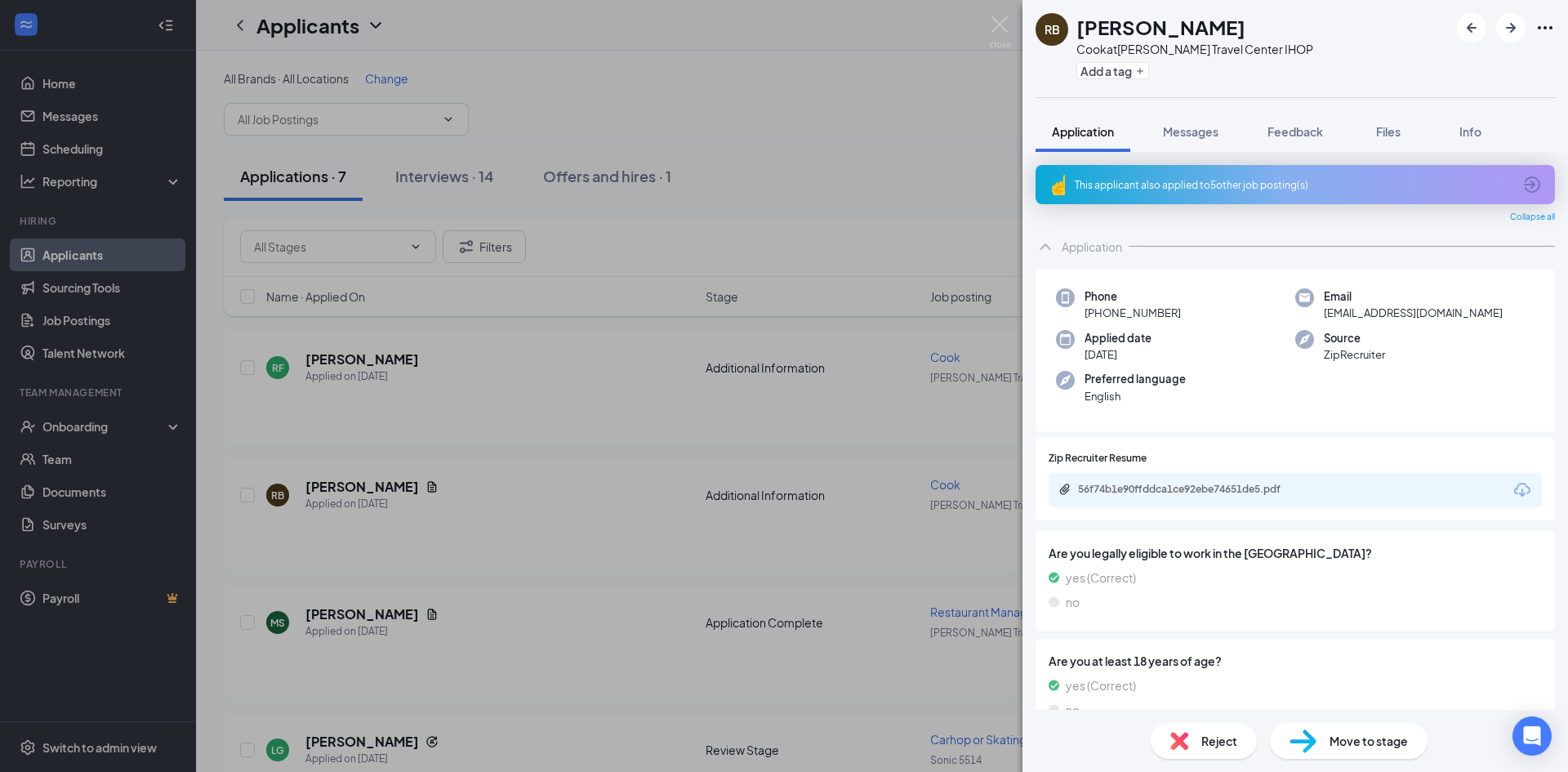
click at [813, 235] on div "RB [PERSON_NAME] at [PERSON_NAME] Travel Center IHOP Add a tag Application Mess…" at bounding box center [784, 386] width 1568 height 772
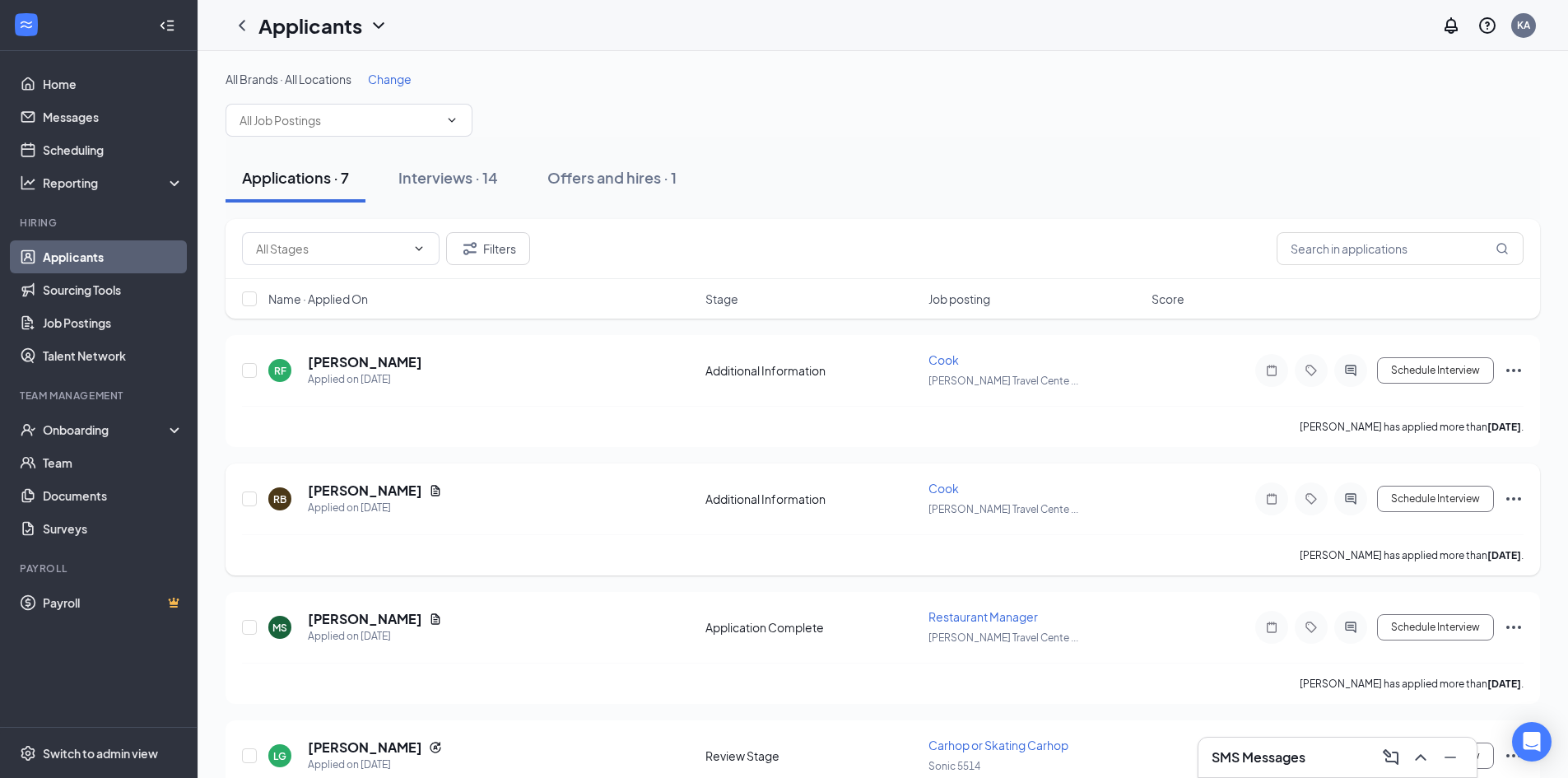
click at [537, 514] on div "RB [PERSON_NAME] Applied on [DATE]" at bounding box center [482, 498] width 427 height 34
click at [374, 496] on h5 "[PERSON_NAME]" at bounding box center [365, 491] width 114 height 18
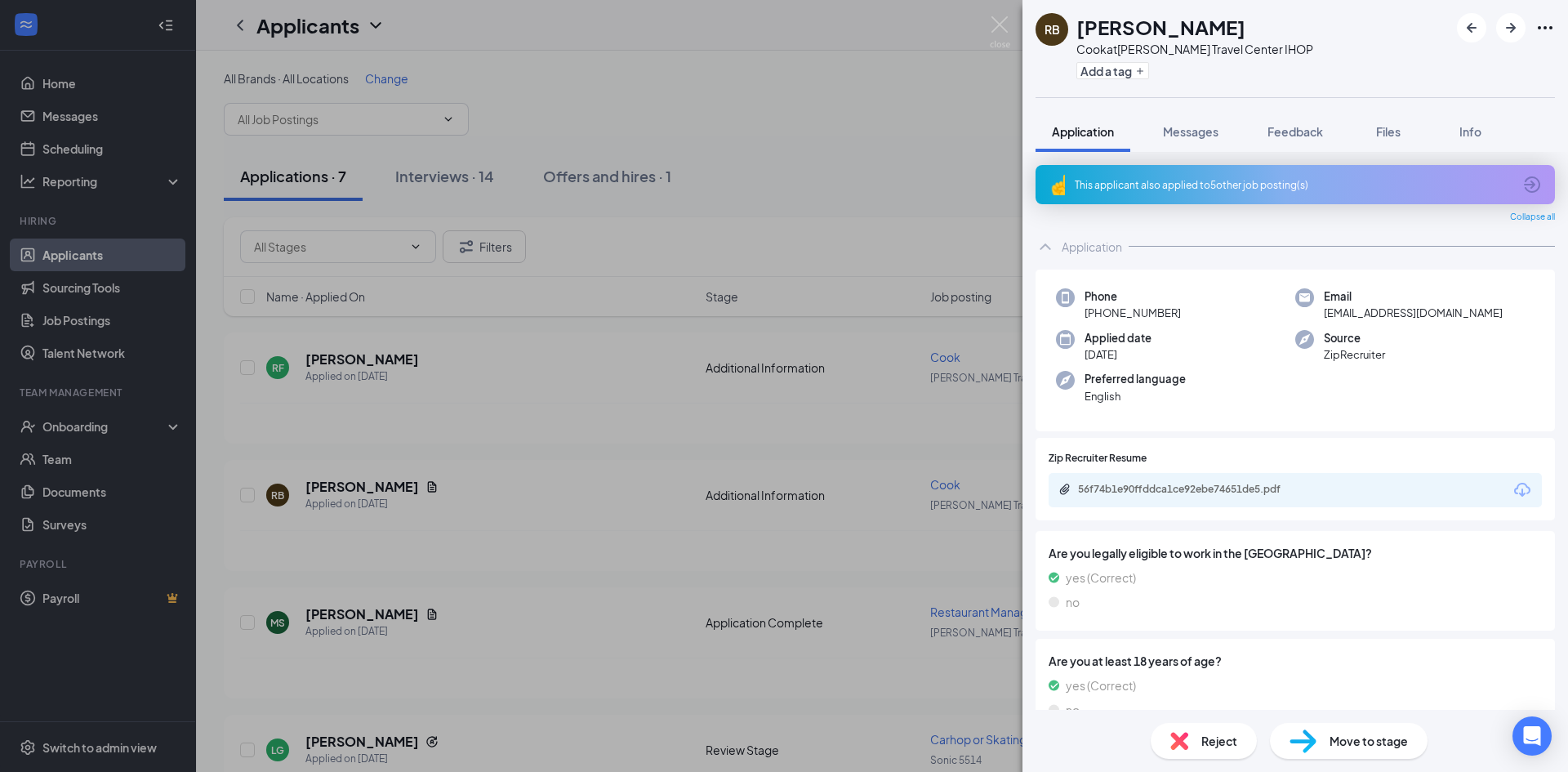
click at [1265, 185] on div "This applicant also applied to 5 other job posting(s)" at bounding box center [1293, 184] width 438 height 14
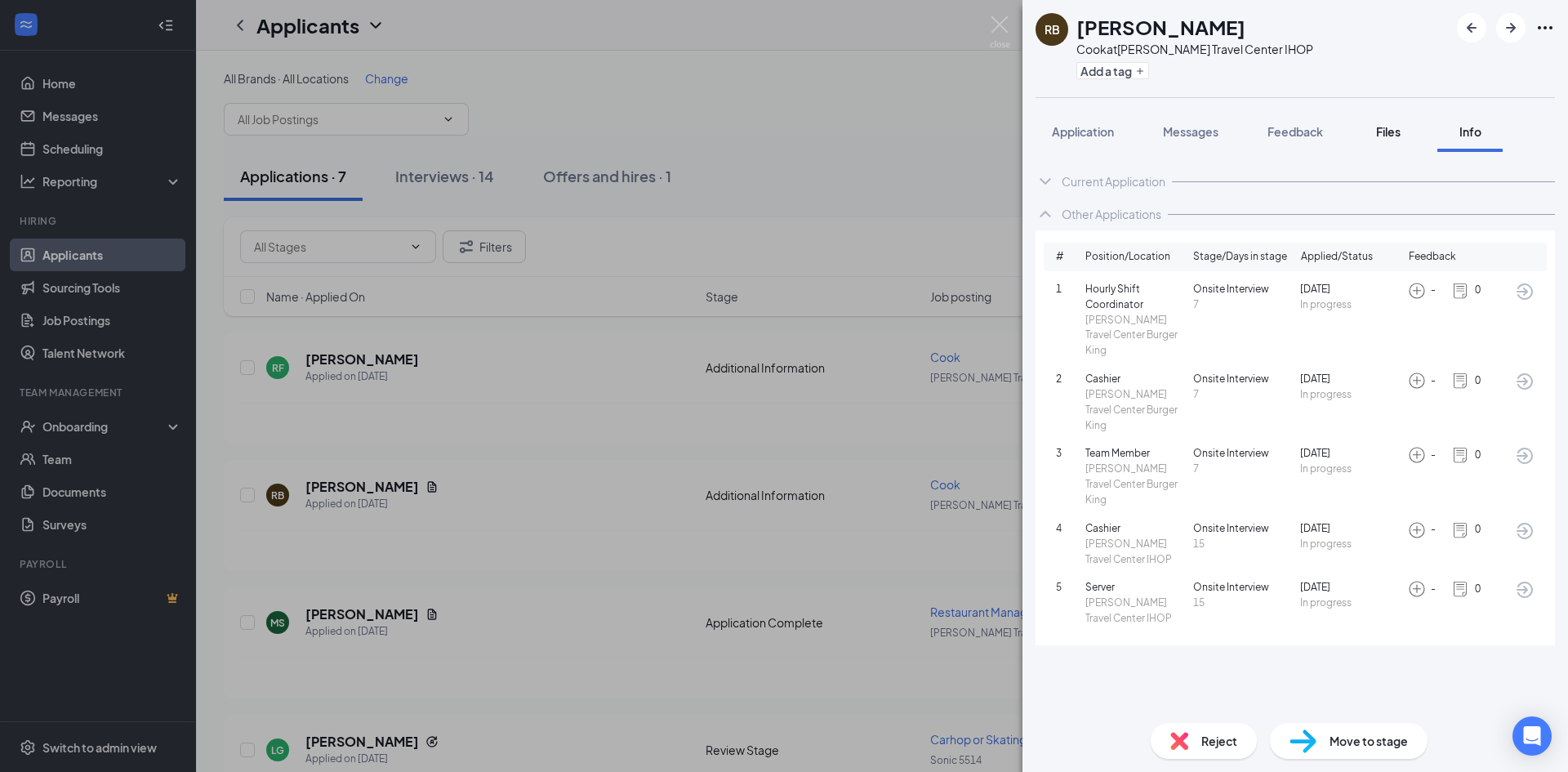
click at [1387, 129] on span "Files" at bounding box center [1388, 132] width 25 height 15
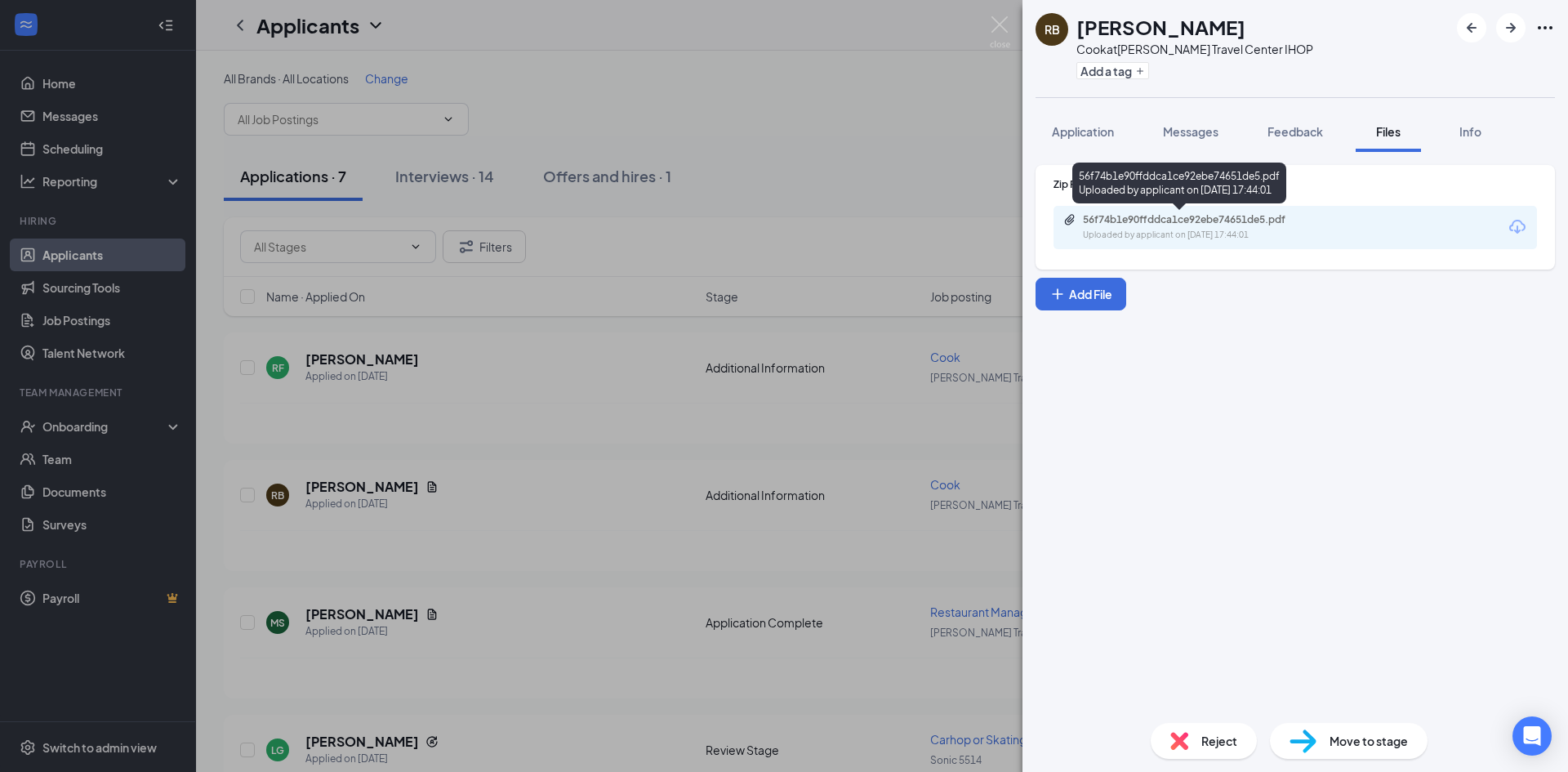
click at [1323, 225] on div "56f74b1e90ffddca1ce92ebe74651de5.pdf" at bounding box center [1195, 220] width 265 height 13
click at [919, 156] on div "RB [PERSON_NAME] at [PERSON_NAME] Travel Center IHOP Add a tag Application Mess…" at bounding box center [784, 386] width 1568 height 772
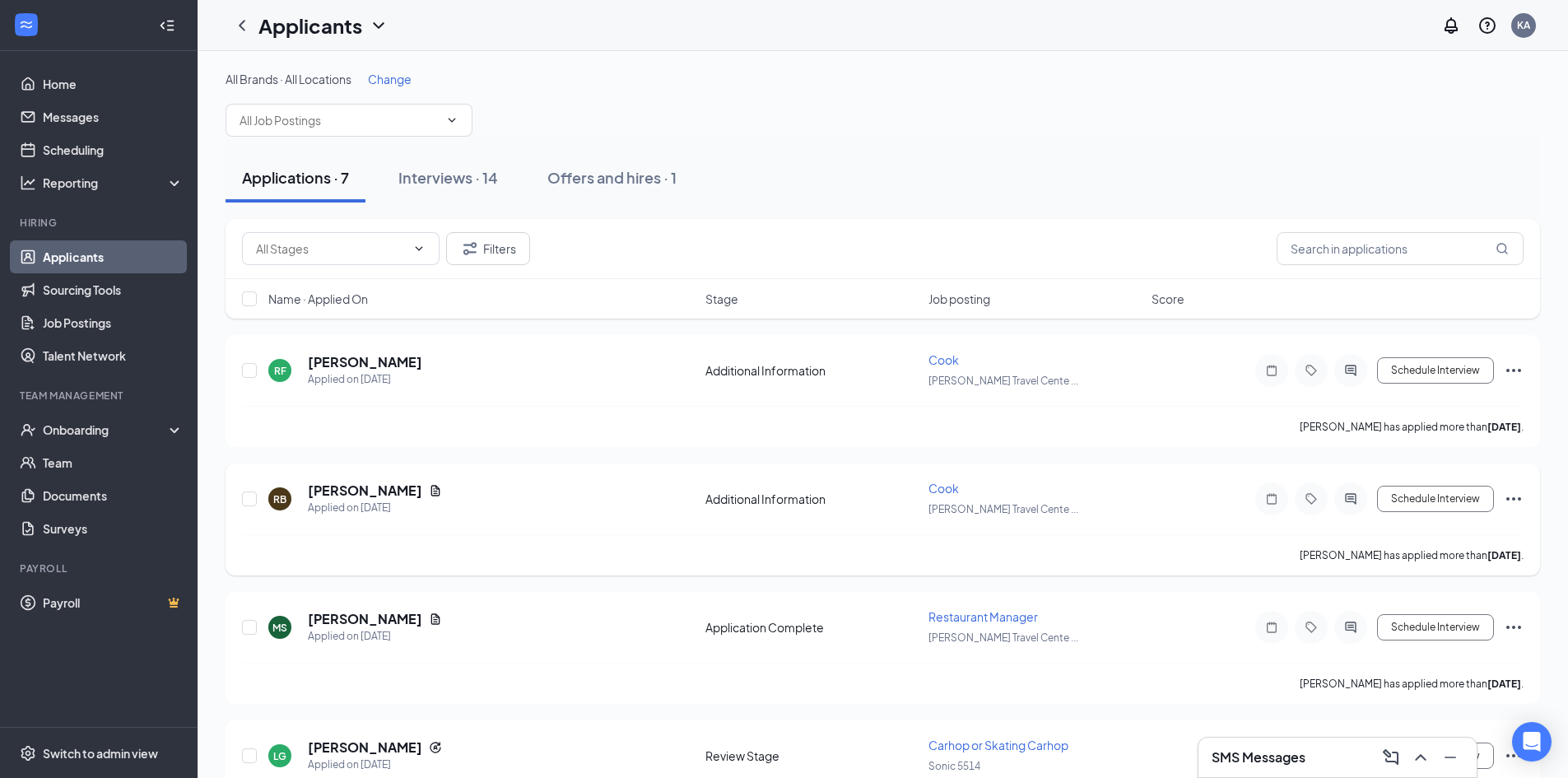
click at [474, 508] on div "RB [PERSON_NAME] Applied on [DATE]" at bounding box center [482, 498] width 427 height 34
click at [341, 485] on h5 "[PERSON_NAME]" at bounding box center [365, 491] width 114 height 18
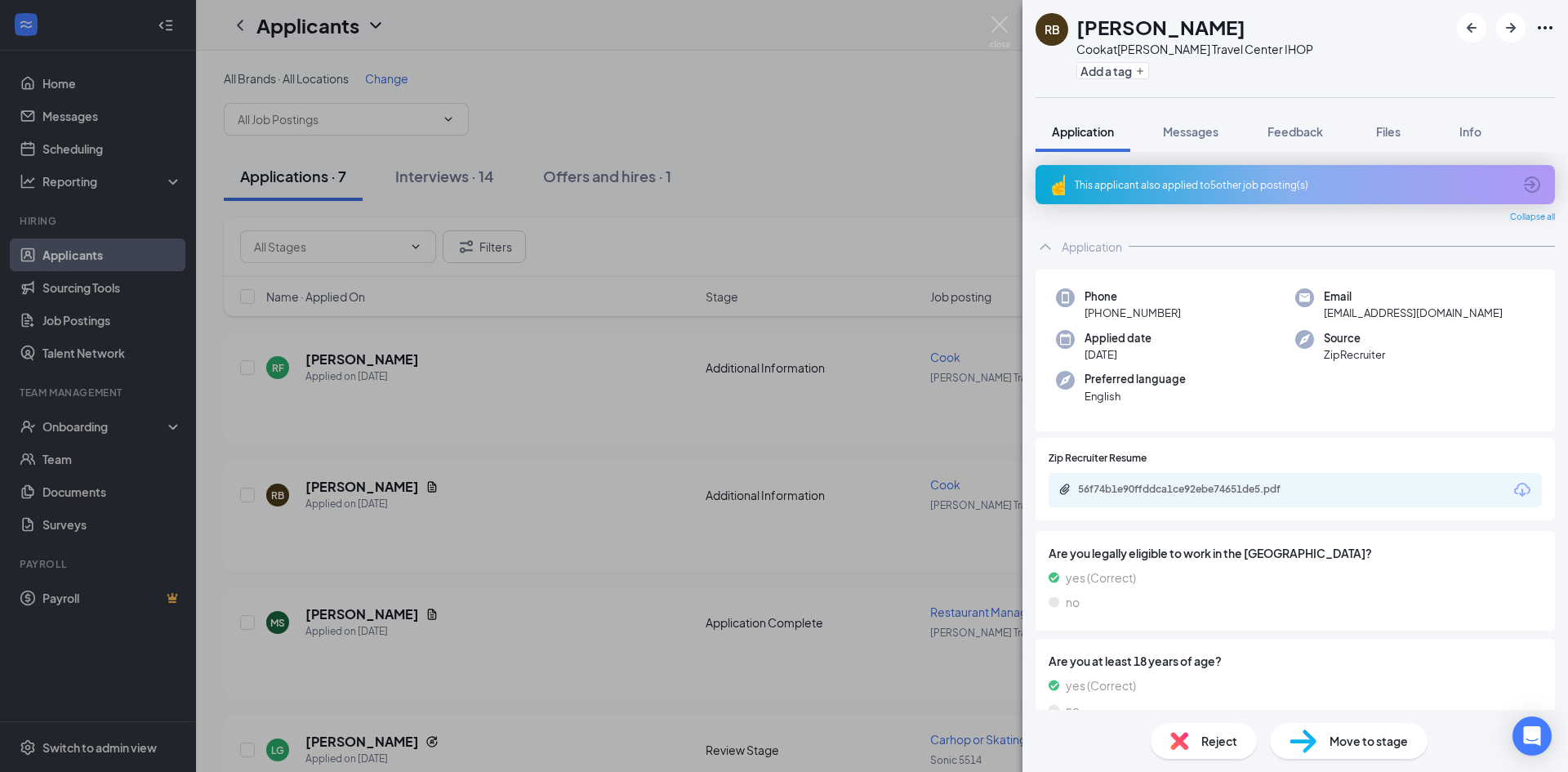
click at [969, 72] on div "RB [PERSON_NAME] at [PERSON_NAME] Travel Center IHOP Add a tag Application Mess…" at bounding box center [784, 386] width 1568 height 772
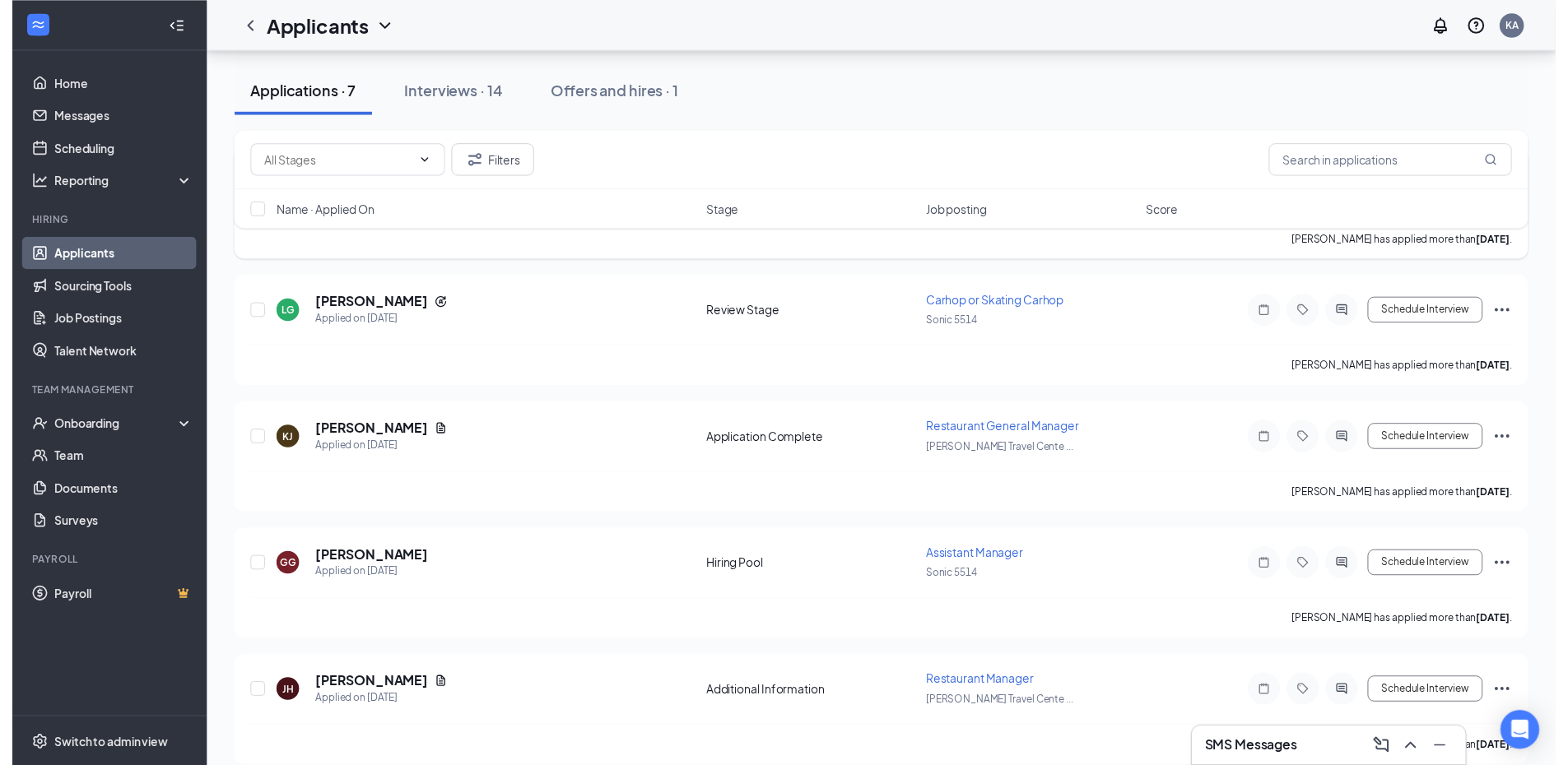
scroll to position [460, 0]
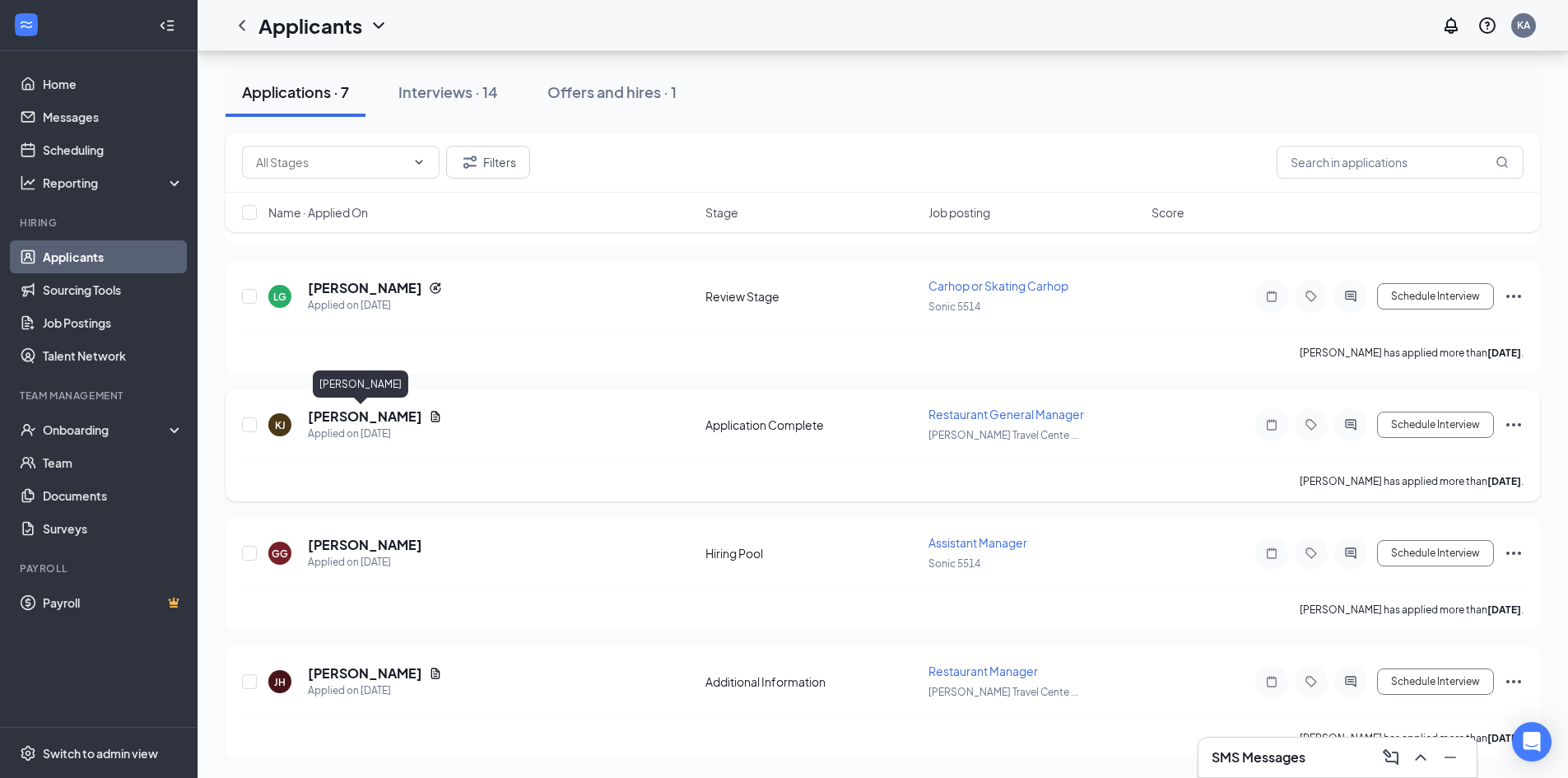
click at [368, 422] on h5 "[PERSON_NAME]" at bounding box center [365, 416] width 114 height 18
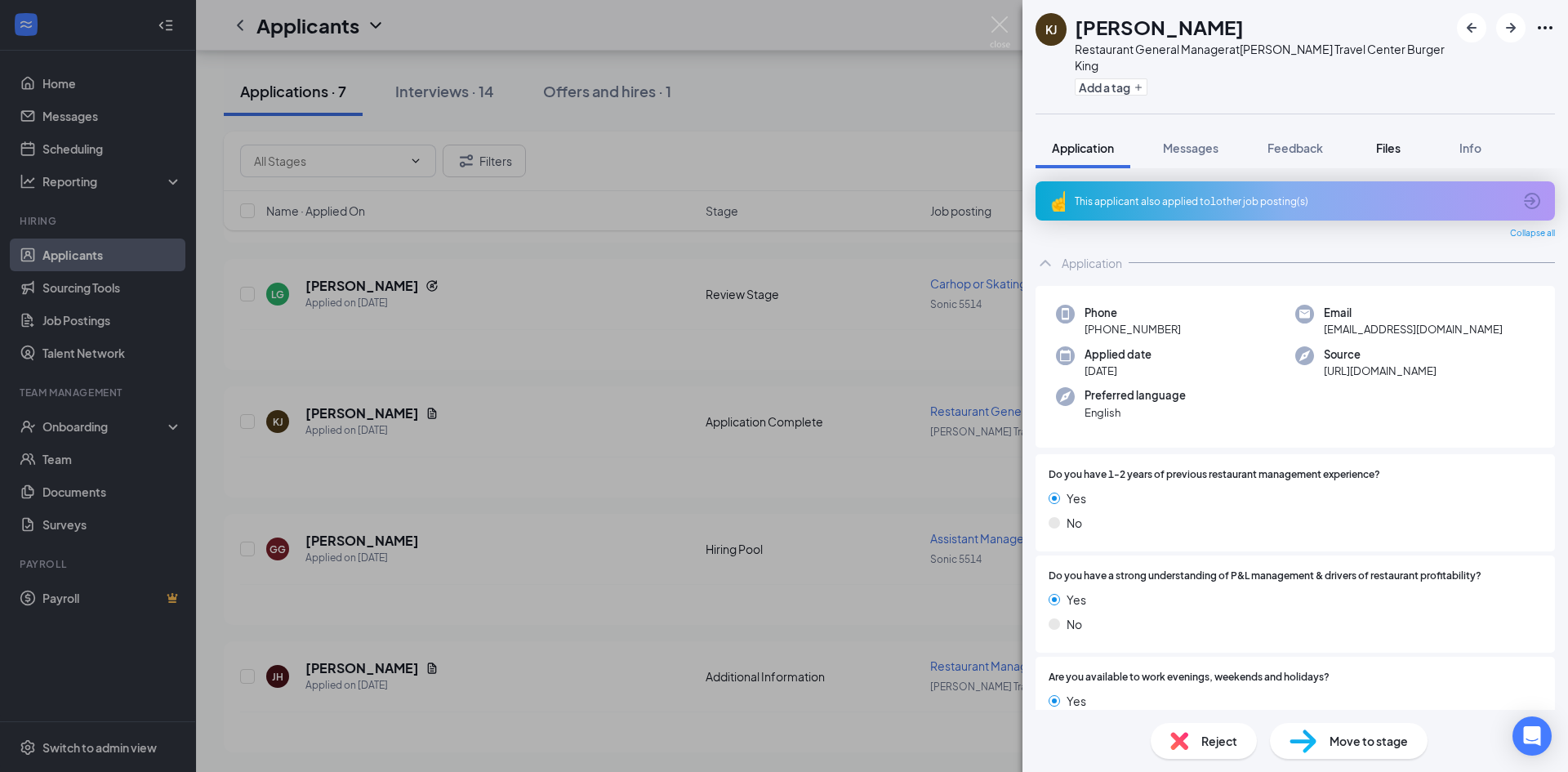
click at [1387, 140] on button "Files" at bounding box center [1388, 147] width 65 height 41
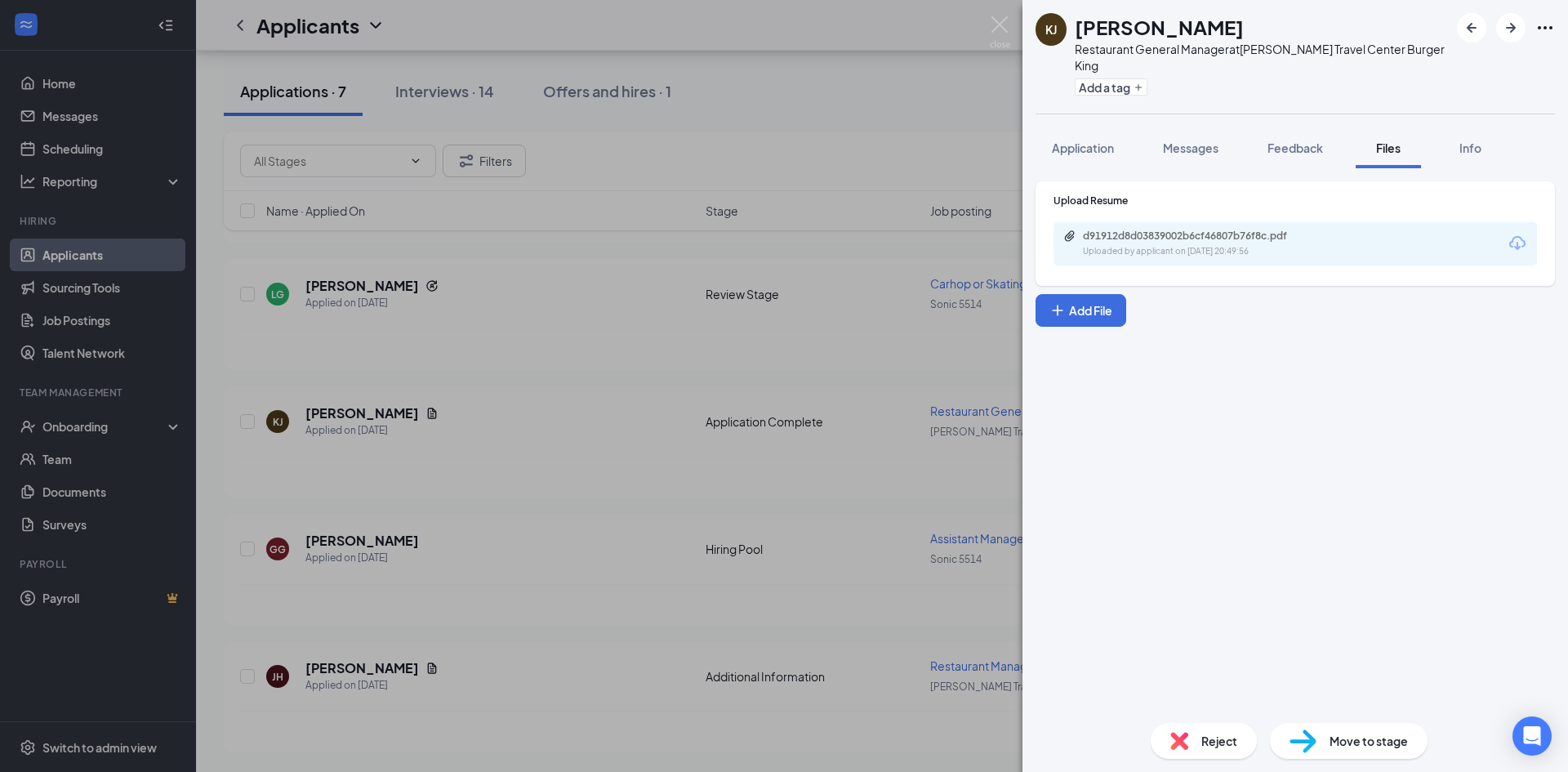
click at [1195, 230] on div "d91912d8d03839002b6cf46807b76f8c.pdf" at bounding box center [1197, 236] width 229 height 13
click at [918, 49] on div "[PERSON_NAME] Kacidy [PERSON_NAME] Restaurant General Manager at [PERSON_NAME] …" at bounding box center [784, 386] width 1568 height 772
